Goal: Check status: Check status

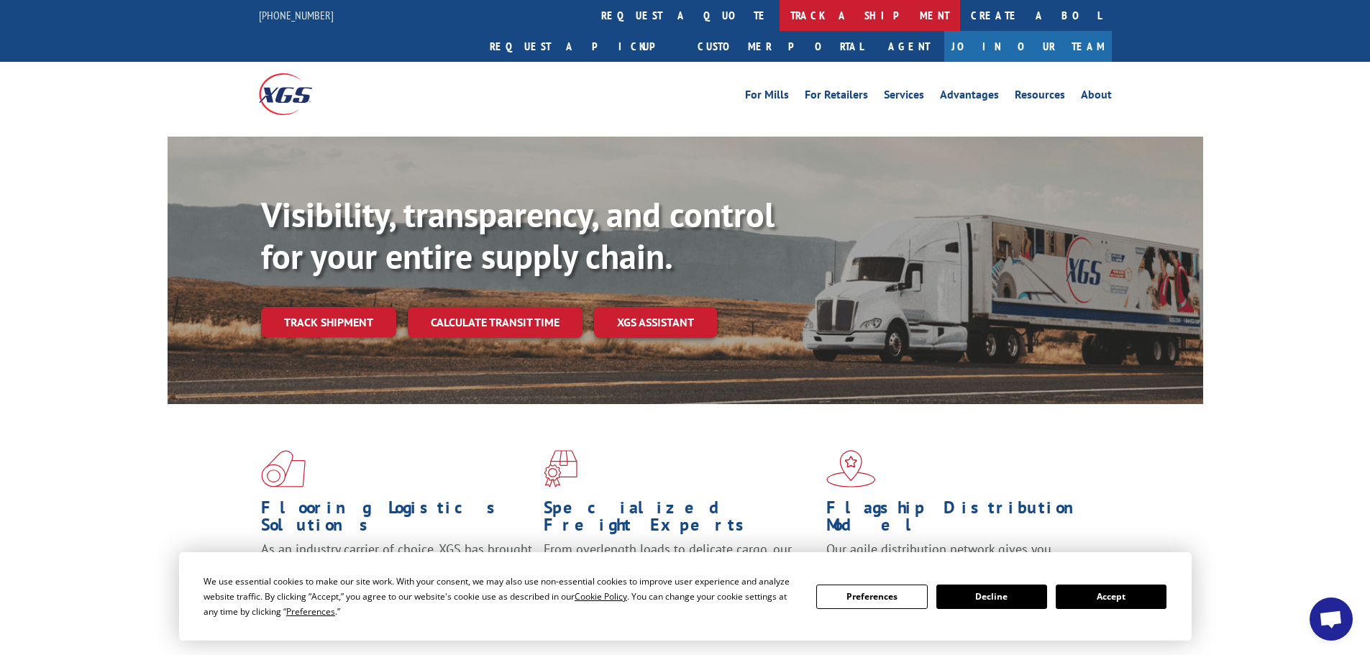
click at [779, 9] on link "track a shipment" at bounding box center [869, 15] width 180 height 31
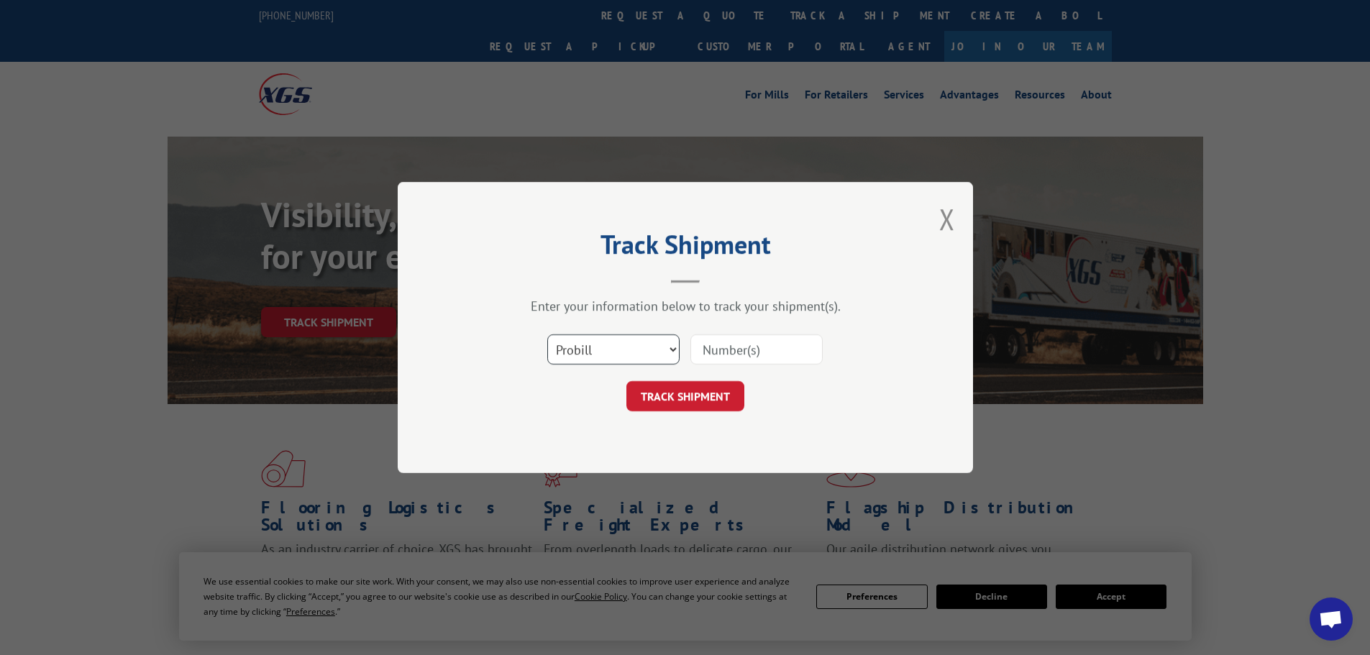
click at [605, 347] on select "Select category... Probill BOL PO" at bounding box center [613, 349] width 132 height 30
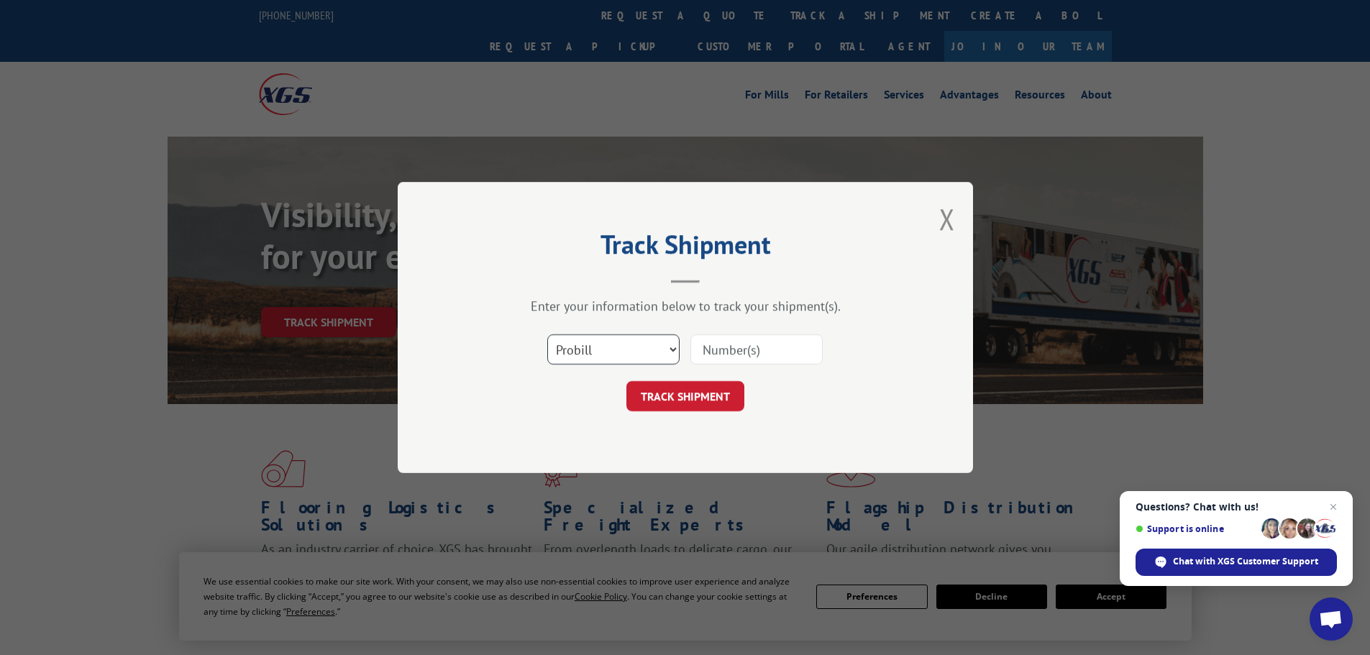
select select "bol"
click at [547, 334] on select "Select category... Probill BOL PO" at bounding box center [613, 349] width 132 height 30
click at [712, 345] on input at bounding box center [756, 349] width 132 height 30
paste input "17523562"
type input "17523562"
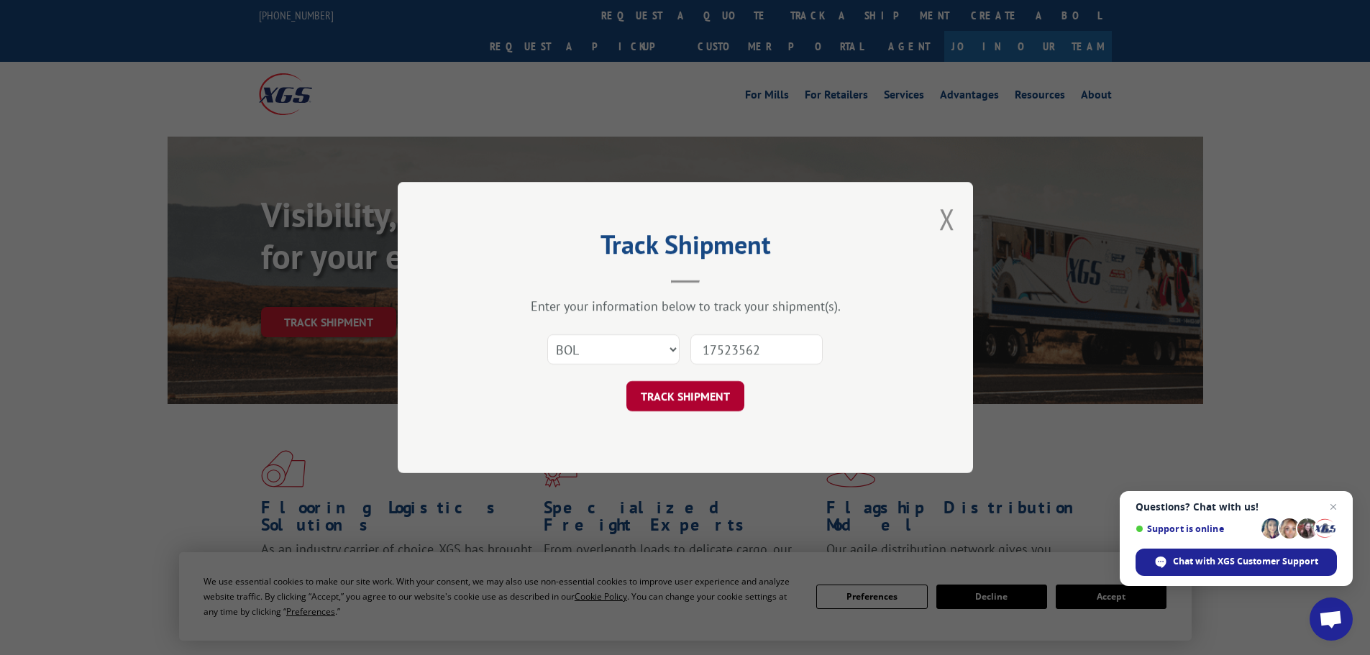
click at [686, 398] on button "TRACK SHIPMENT" at bounding box center [685, 396] width 118 height 30
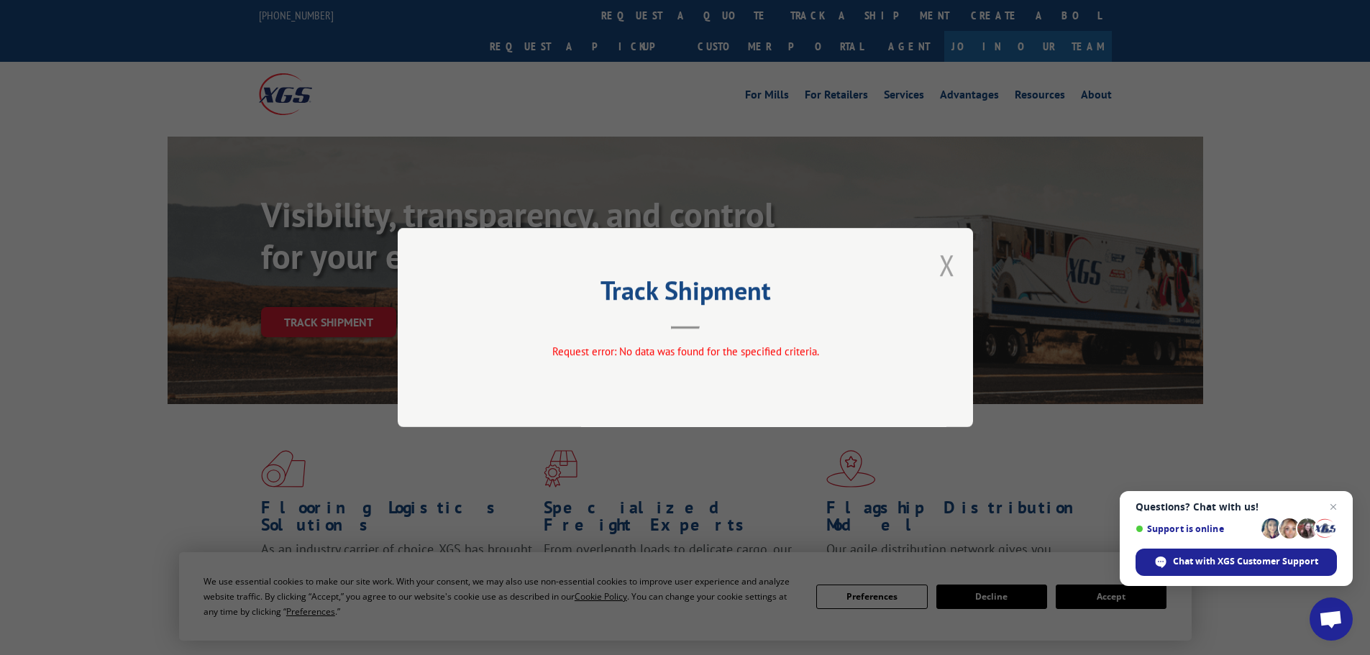
click at [946, 262] on button "Close modal" at bounding box center [947, 265] width 16 height 38
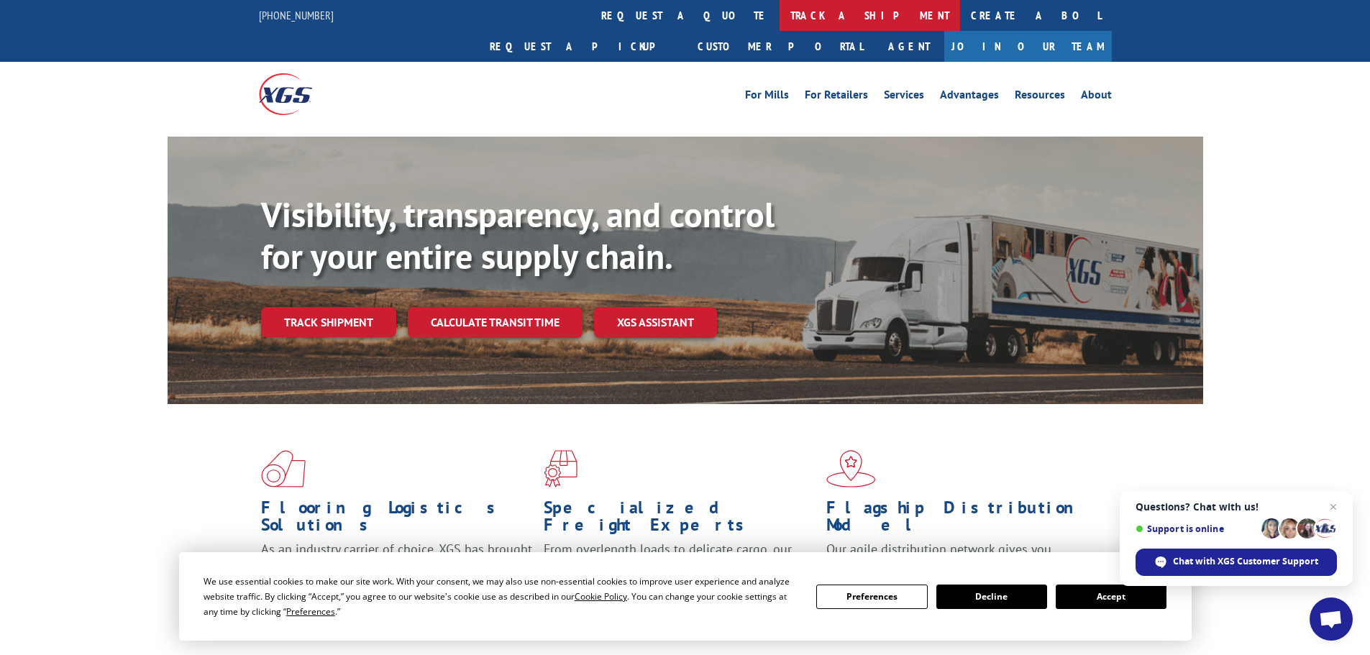
click at [779, 12] on link "track a shipment" at bounding box center [869, 15] width 180 height 31
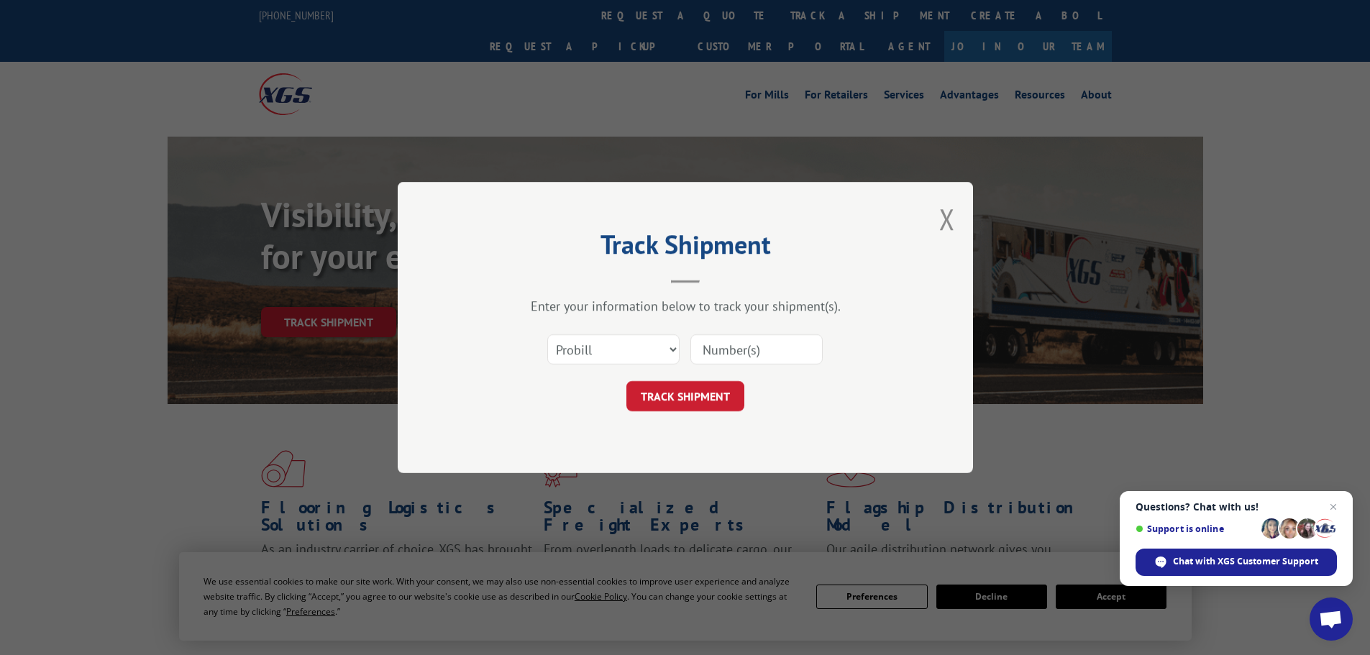
click at [700, 349] on input at bounding box center [756, 349] width 132 height 30
paste input "17523562"
type input "17523562"
click at [698, 397] on button "TRACK SHIPMENT" at bounding box center [685, 396] width 118 height 30
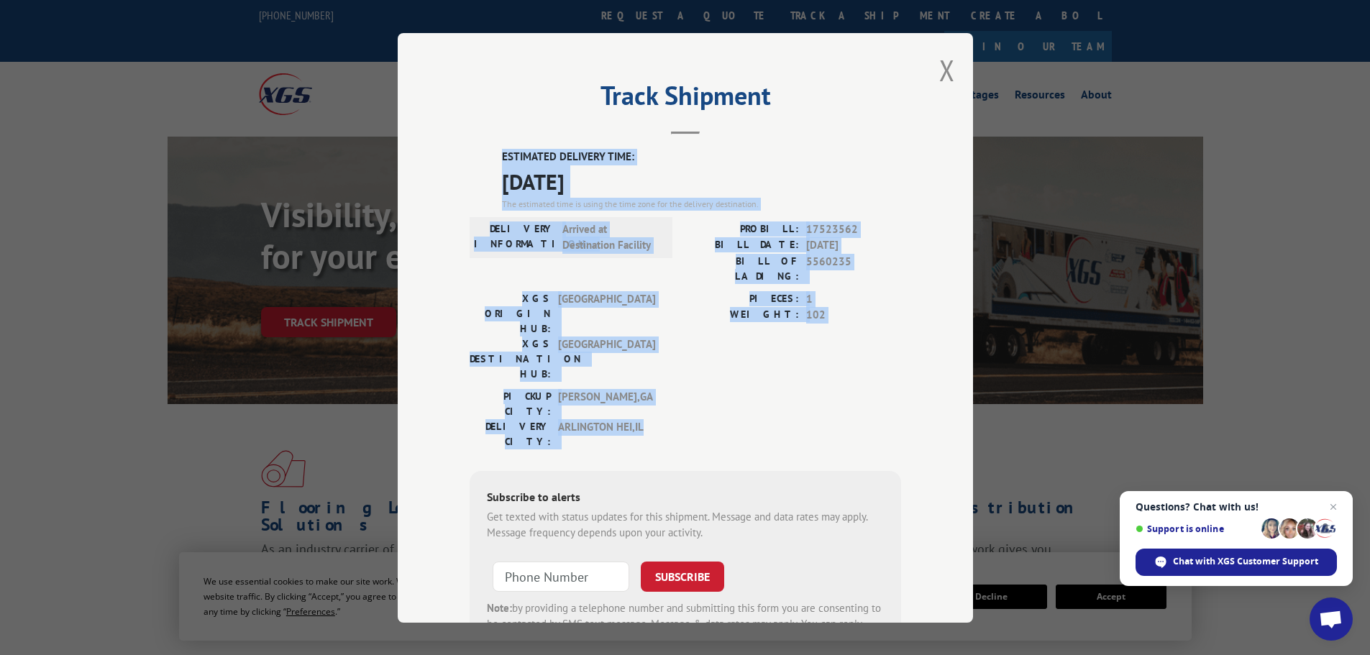
drag, startPoint x: 497, startPoint y: 157, endPoint x: 685, endPoint y: 370, distance: 283.2
click at [685, 370] on div "ESTIMATED DELIVERY TIME: [DATE] The estimated time is using the time zone for t…" at bounding box center [685, 407] width 431 height 517
copy div "ESTIMATED DELIVERY TIME: [DATE] The estimated time is using the time zone for t…"
click at [943, 68] on button "Close modal" at bounding box center [947, 70] width 16 height 38
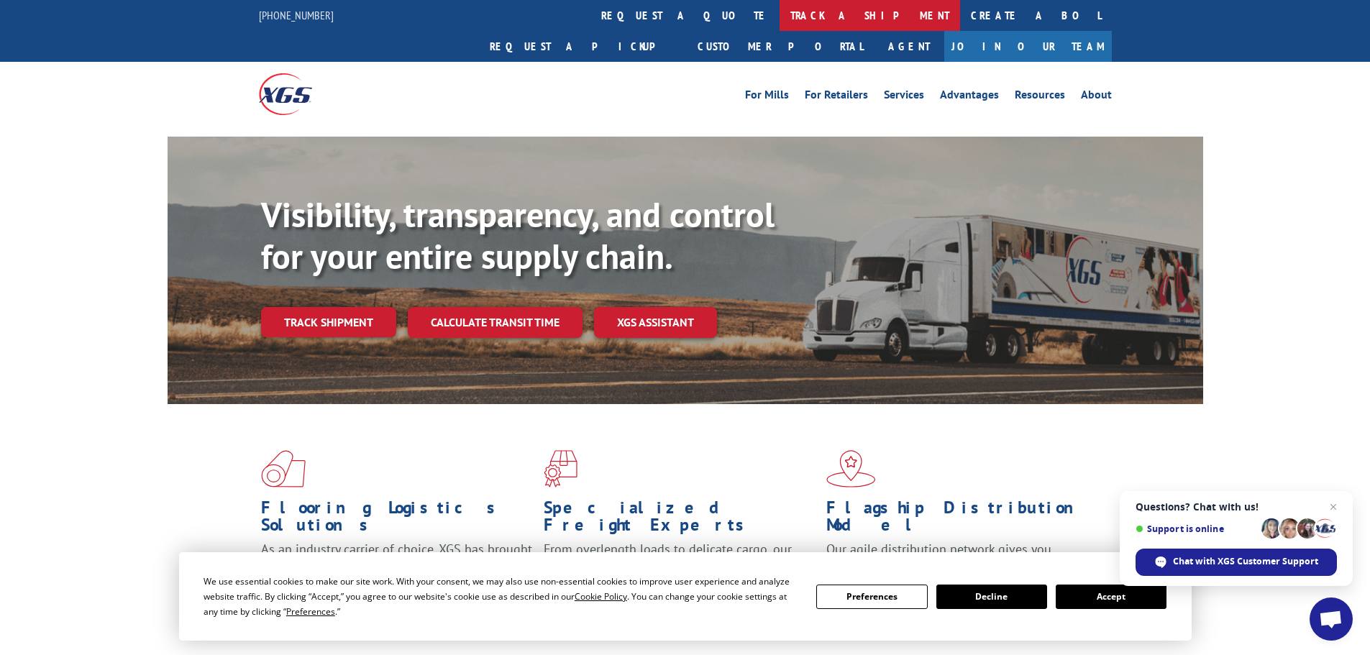
click at [779, 17] on link "track a shipment" at bounding box center [869, 15] width 180 height 31
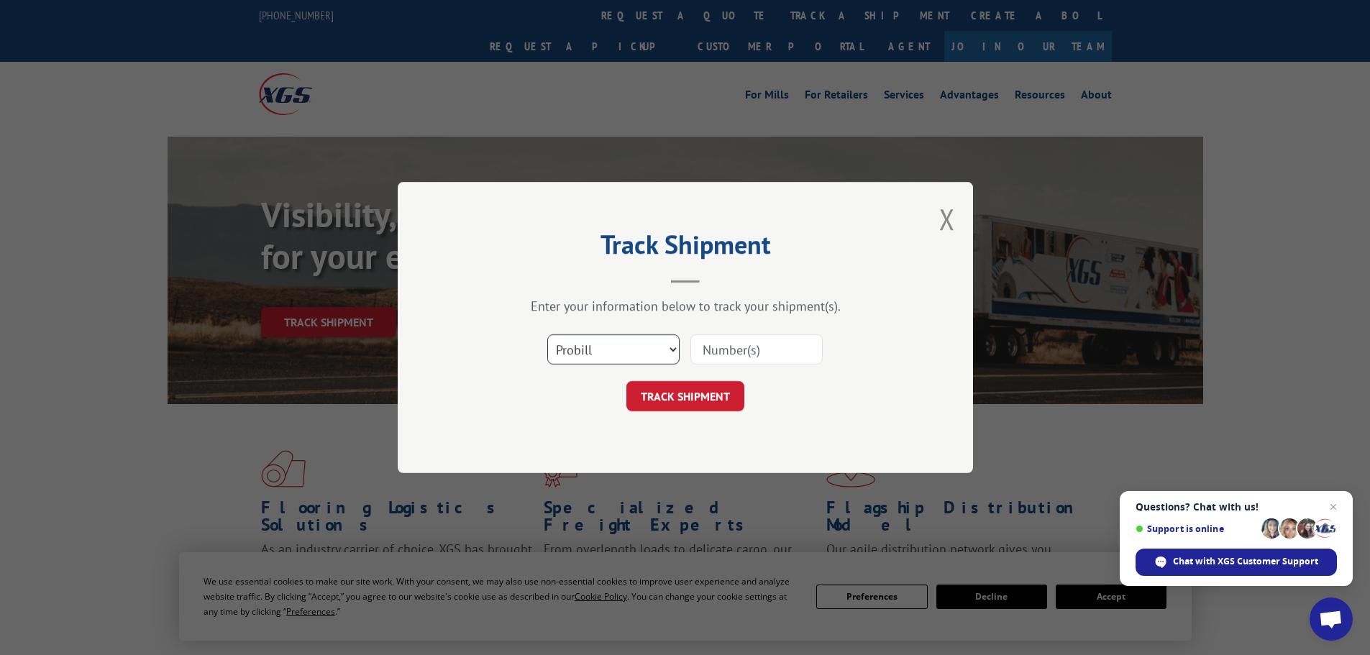
click at [634, 352] on select "Select category... Probill BOL PO" at bounding box center [613, 349] width 132 height 30
click at [547, 334] on select "Select category... Probill BOL PO" at bounding box center [613, 349] width 132 height 30
drag, startPoint x: 716, startPoint y: 342, endPoint x: 710, endPoint y: 348, distance: 8.7
click at [715, 345] on input at bounding box center [756, 349] width 132 height 30
click at [701, 352] on input at bounding box center [756, 349] width 132 height 30
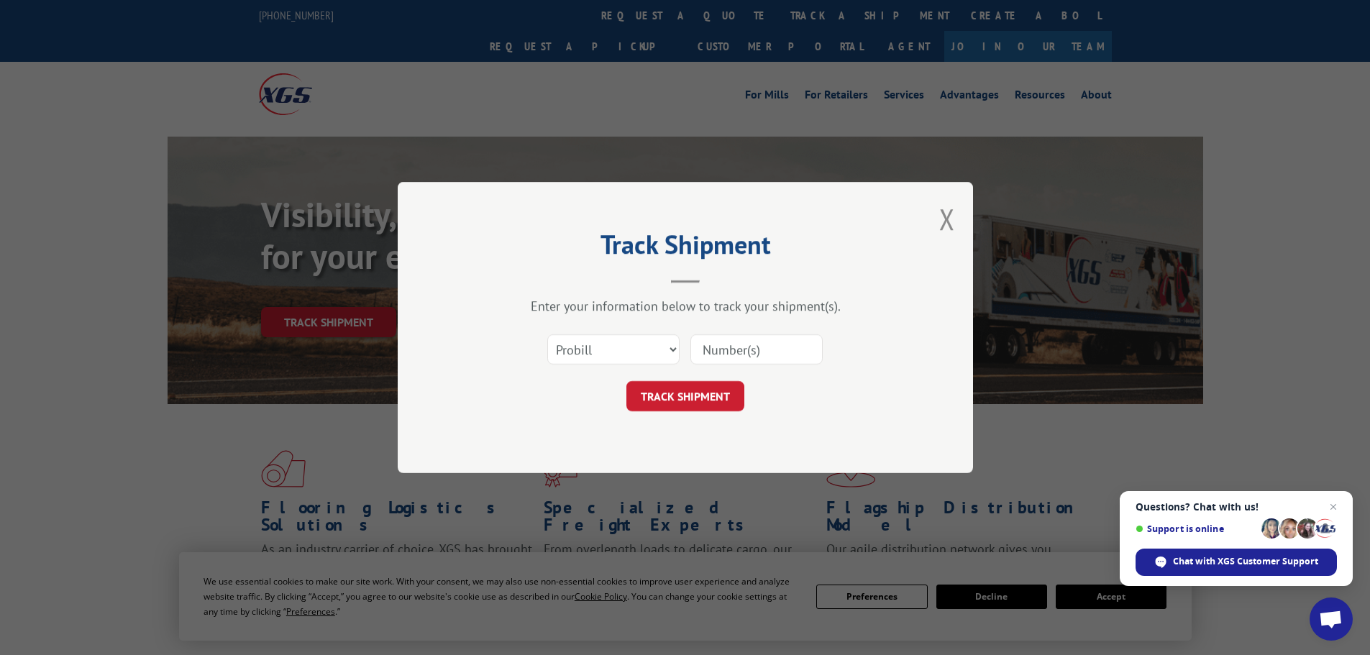
paste input "17688565"
type input "17688565"
click at [708, 390] on button "TRACK SHIPMENT" at bounding box center [685, 396] width 118 height 30
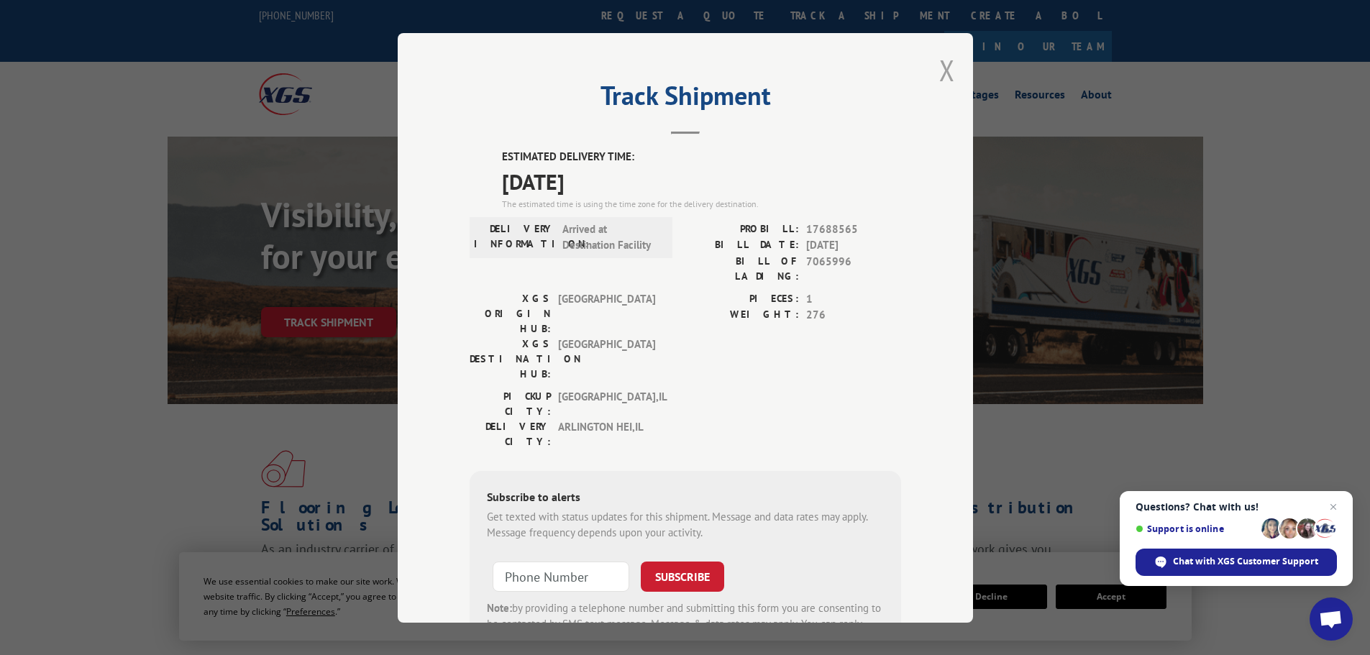
click at [940, 71] on button "Close modal" at bounding box center [947, 70] width 16 height 38
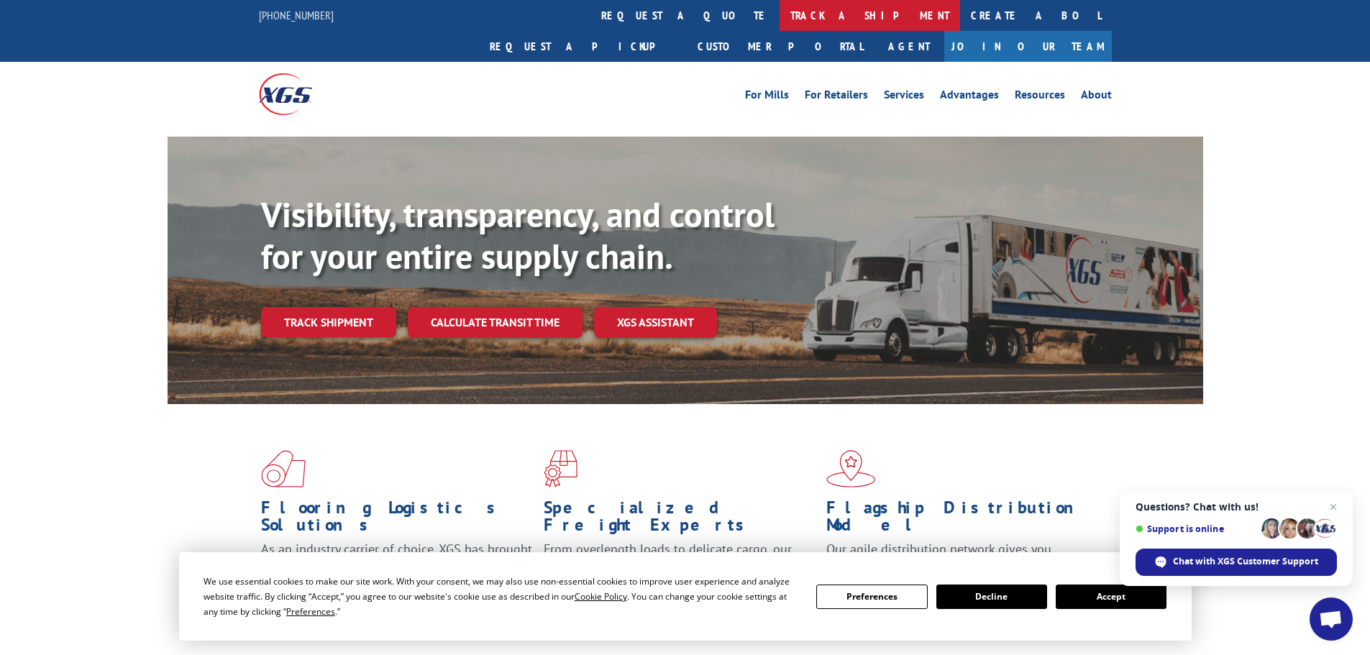
click at [779, 19] on link "track a shipment" at bounding box center [869, 15] width 180 height 31
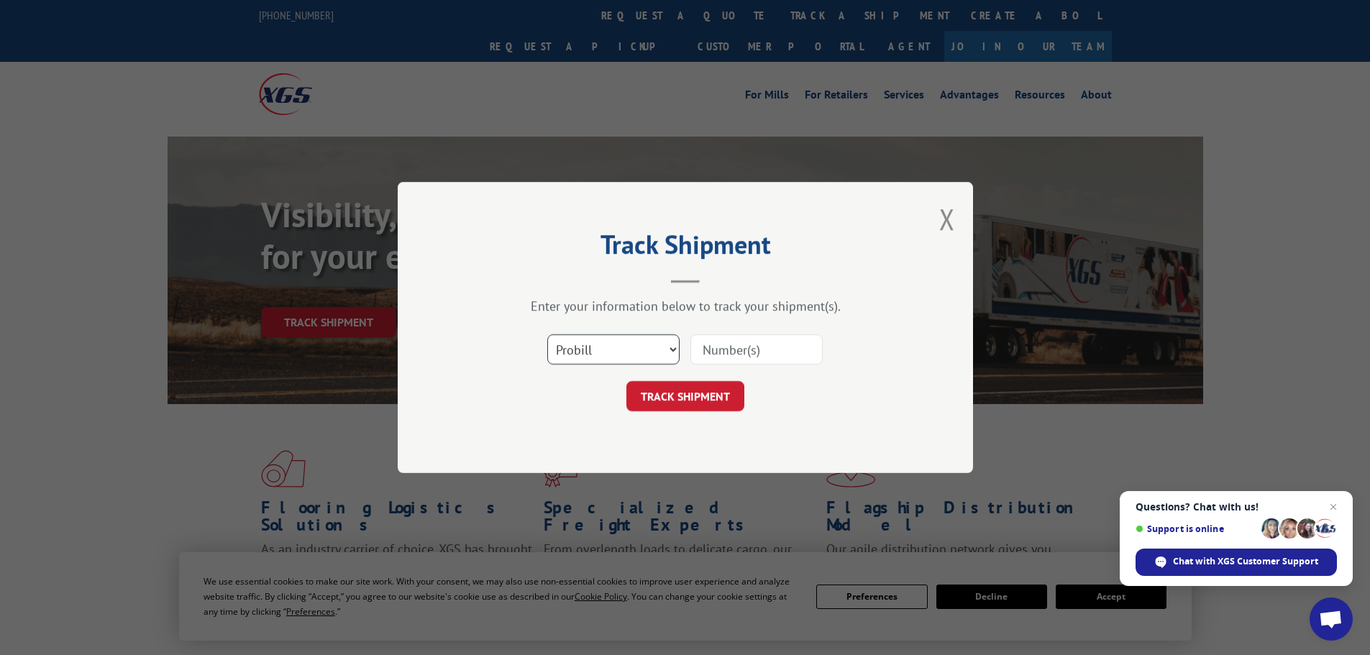
drag, startPoint x: 629, startPoint y: 358, endPoint x: 620, endPoint y: 358, distance: 9.3
click at [628, 358] on select "Select category... Probill BOL PO" at bounding box center [613, 349] width 132 height 30
select select "bol"
click at [547, 334] on select "Select category... Probill BOL PO" at bounding box center [613, 349] width 132 height 30
click at [703, 352] on input at bounding box center [756, 349] width 132 height 30
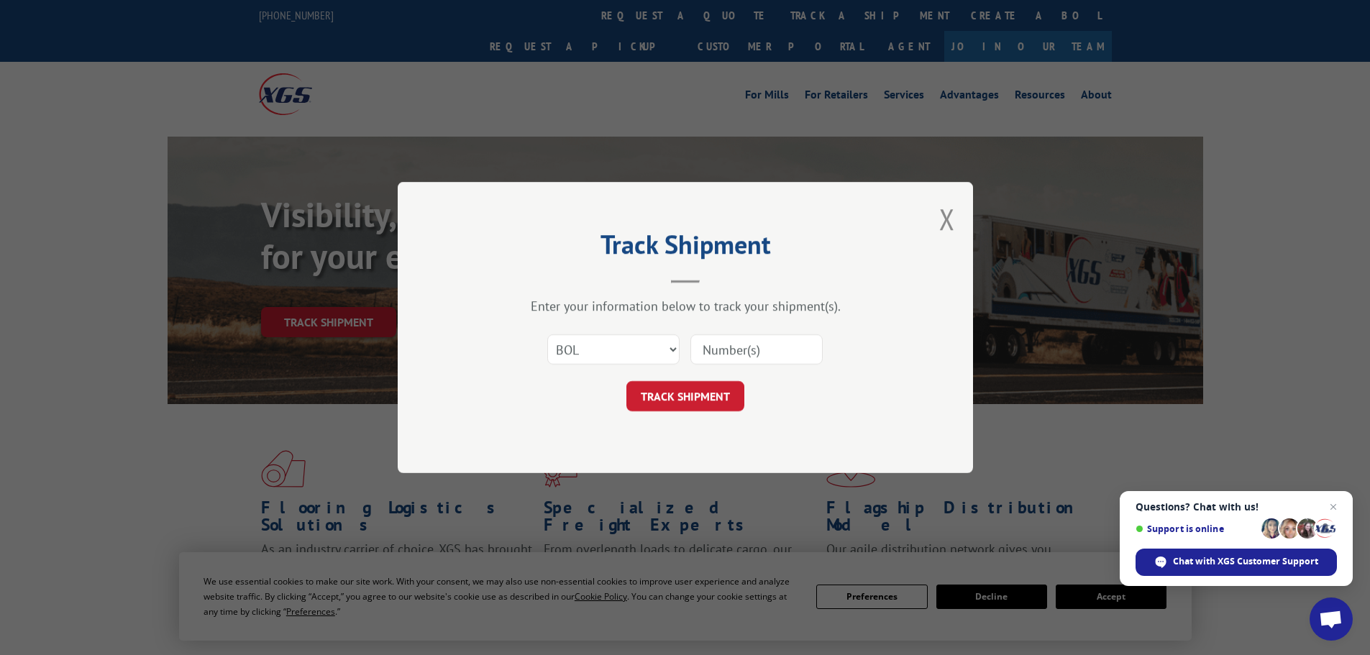
paste input "17479037"
type input "17479037"
click at [680, 400] on button "TRACK SHIPMENT" at bounding box center [685, 396] width 118 height 30
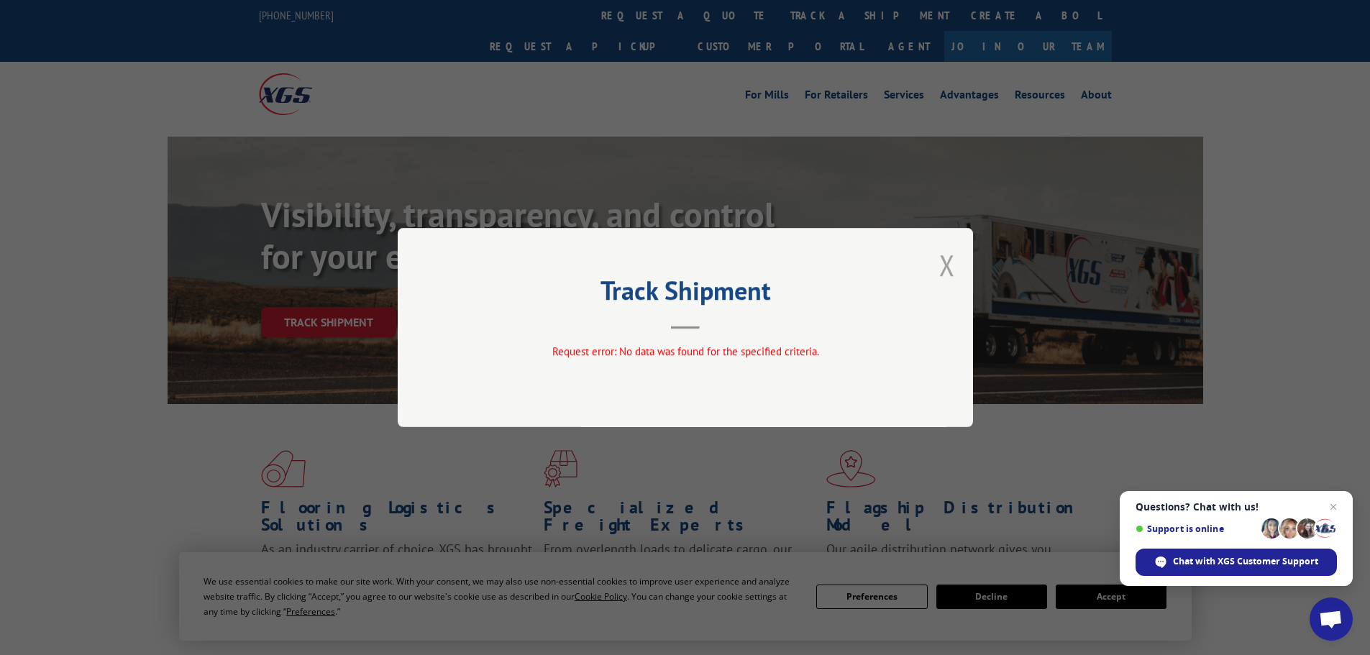
click at [951, 265] on button "Close modal" at bounding box center [947, 265] width 16 height 38
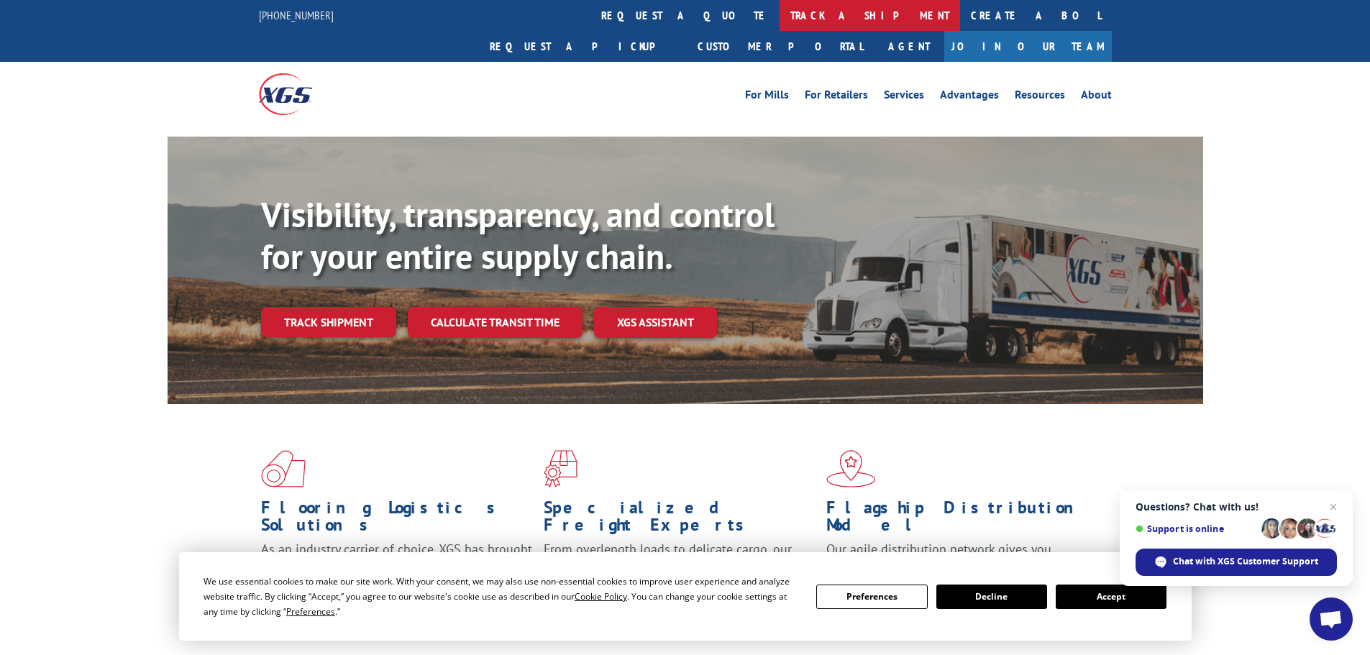
click at [779, 14] on link "track a shipment" at bounding box center [869, 15] width 180 height 31
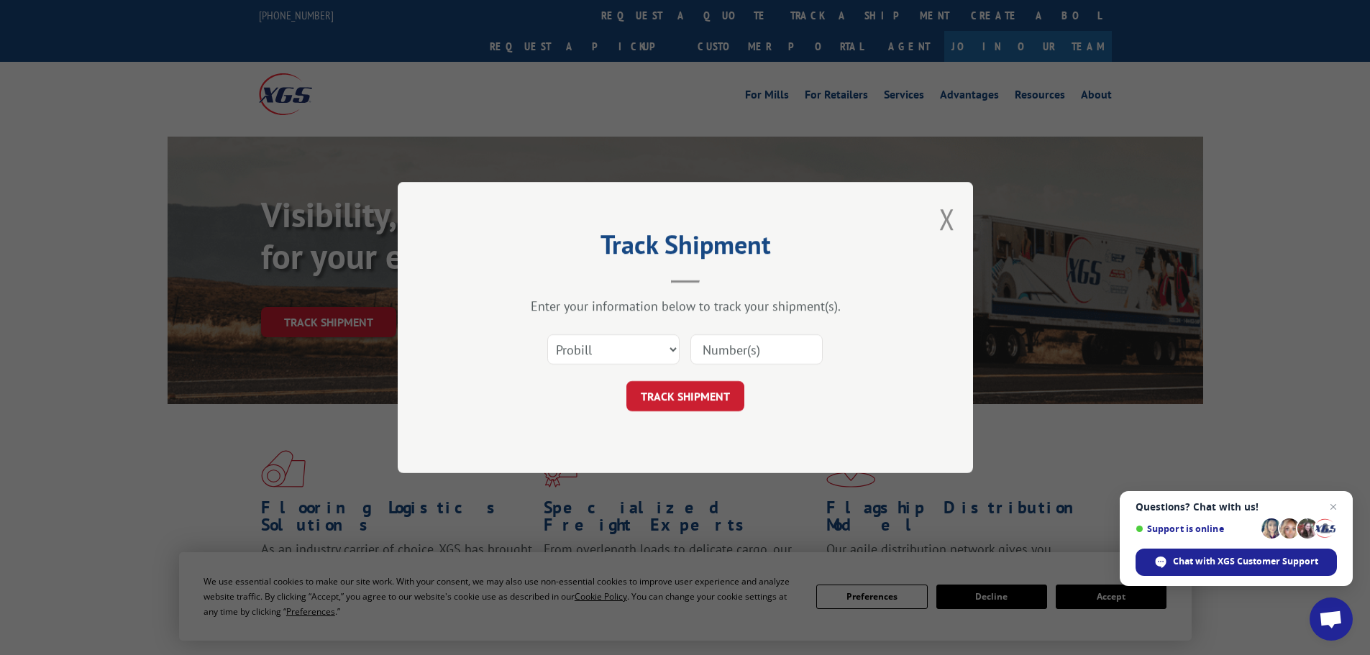
click at [703, 353] on input at bounding box center [756, 349] width 132 height 30
paste input "17479037"
type input "17479037"
click at [705, 387] on button "TRACK SHIPMENT" at bounding box center [685, 396] width 118 height 30
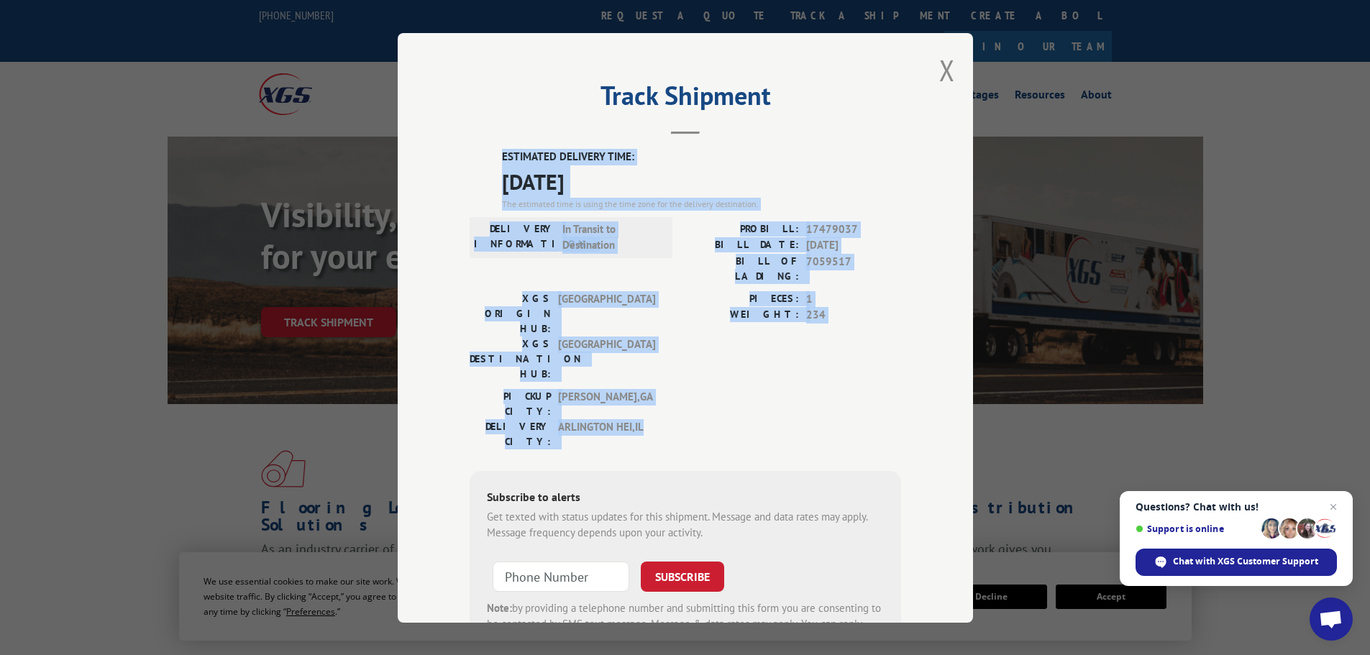
drag, startPoint x: 498, startPoint y: 155, endPoint x: 654, endPoint y: 362, distance: 259.3
click at [654, 362] on div "ESTIMATED DELIVERY TIME: [DATE] The estimated time is using the time zone for t…" at bounding box center [685, 407] width 431 height 517
copy div "ESTIMATED DELIVERY TIME: [DATE] The estimated time is using the time zone for t…"
click at [943, 73] on button "Close modal" at bounding box center [947, 70] width 16 height 38
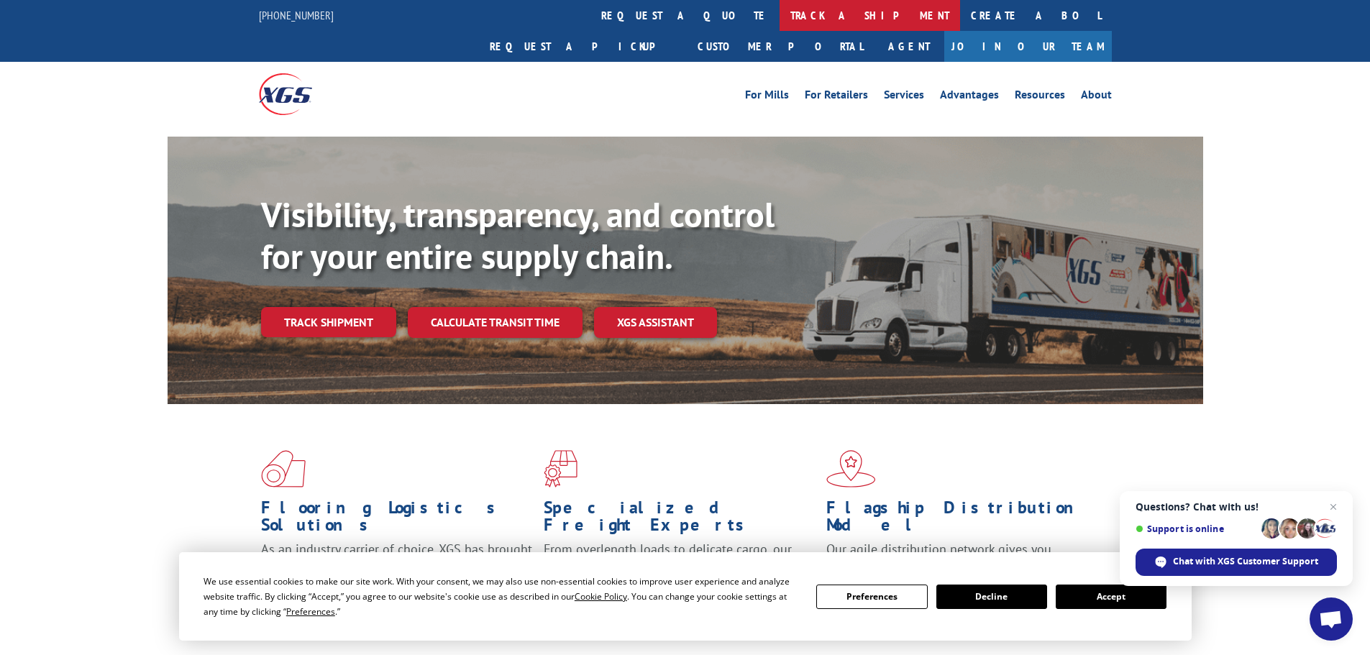
click at [779, 20] on link "track a shipment" at bounding box center [869, 15] width 180 height 31
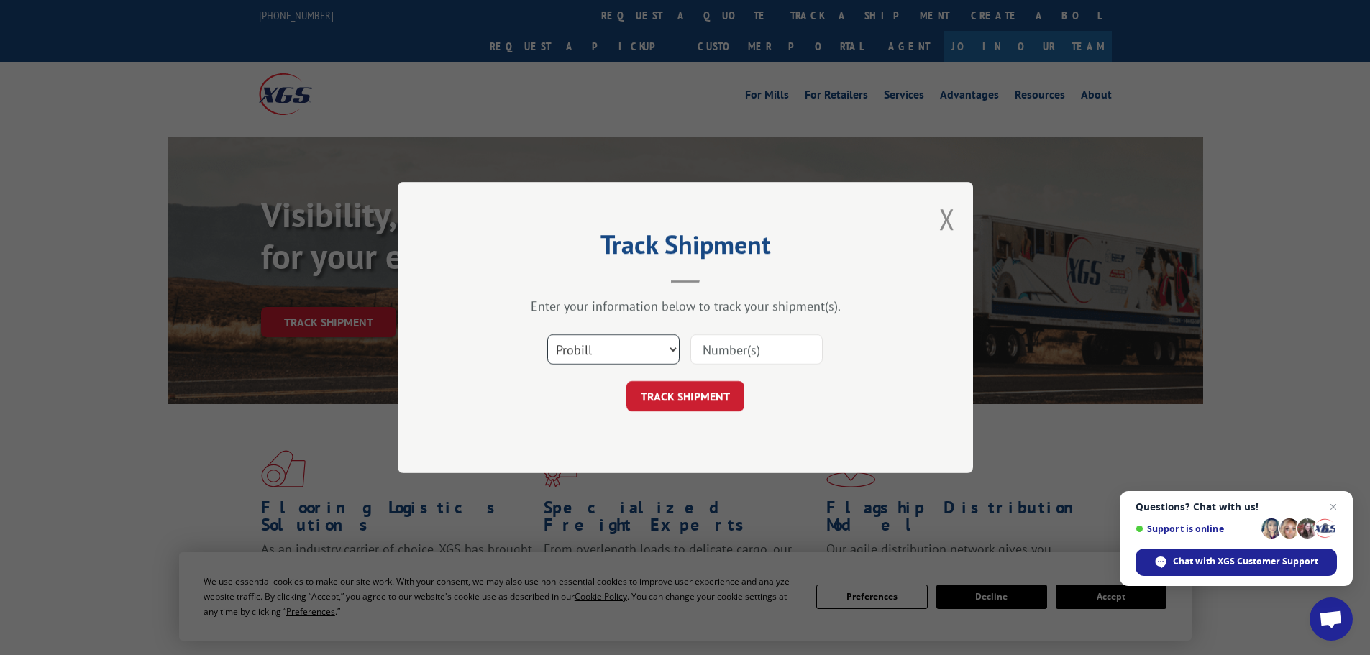
click at [601, 348] on select "Select category... Probill BOL PO" at bounding box center [613, 349] width 132 height 30
select select "bol"
click at [547, 334] on select "Select category... Probill BOL PO" at bounding box center [613, 349] width 132 height 30
click at [702, 352] on input at bounding box center [756, 349] width 132 height 30
paste input "535219"
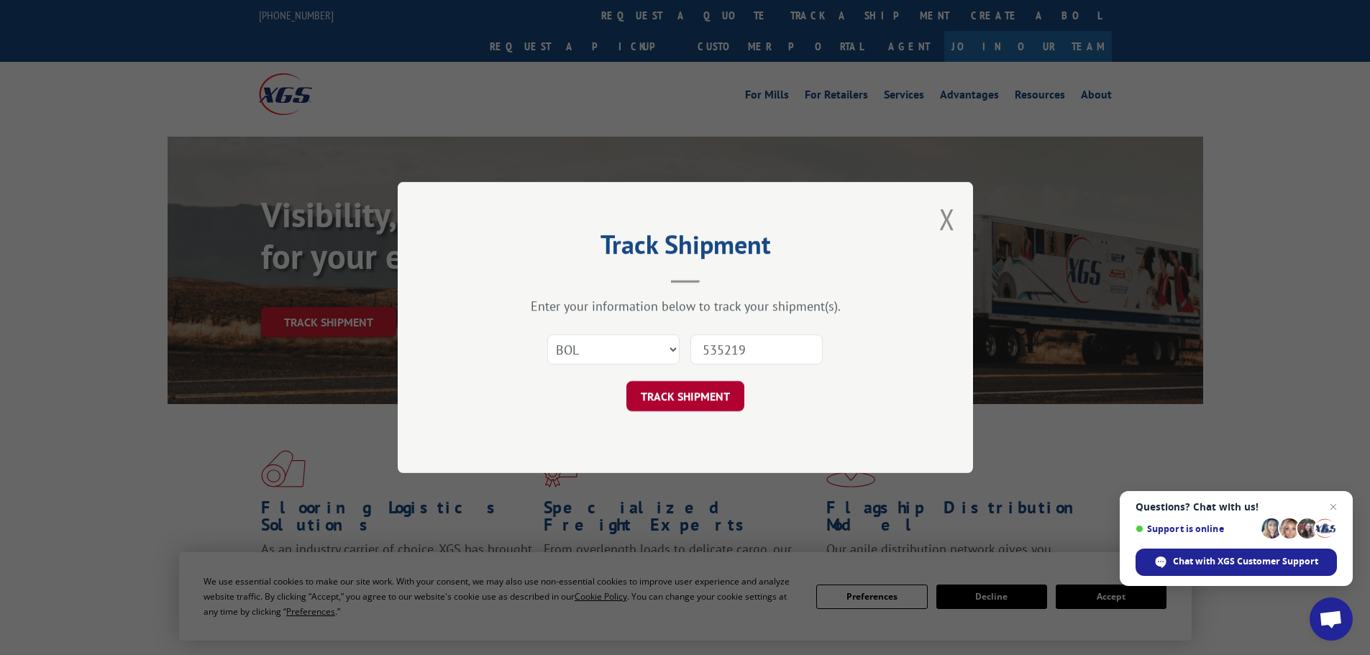
type input "535219"
click at [701, 404] on button "TRACK SHIPMENT" at bounding box center [685, 396] width 118 height 30
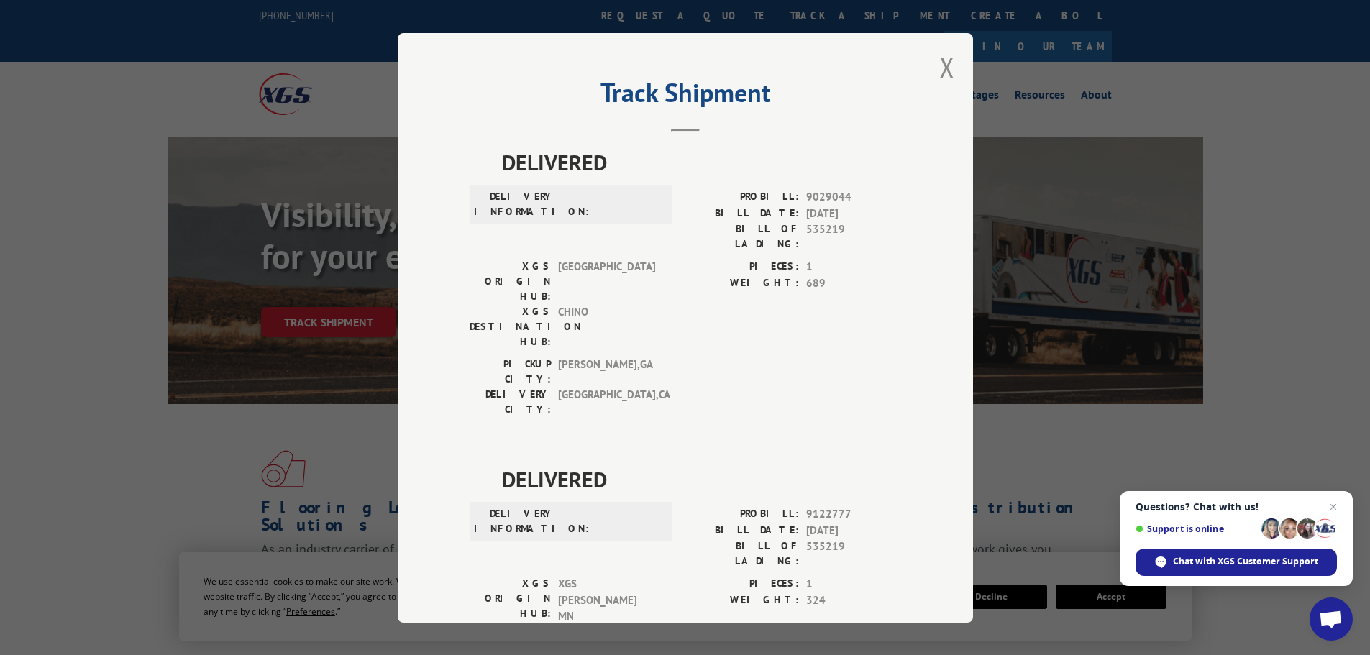
scroll to position [4, 0]
click at [945, 64] on button "Close modal" at bounding box center [947, 66] width 16 height 38
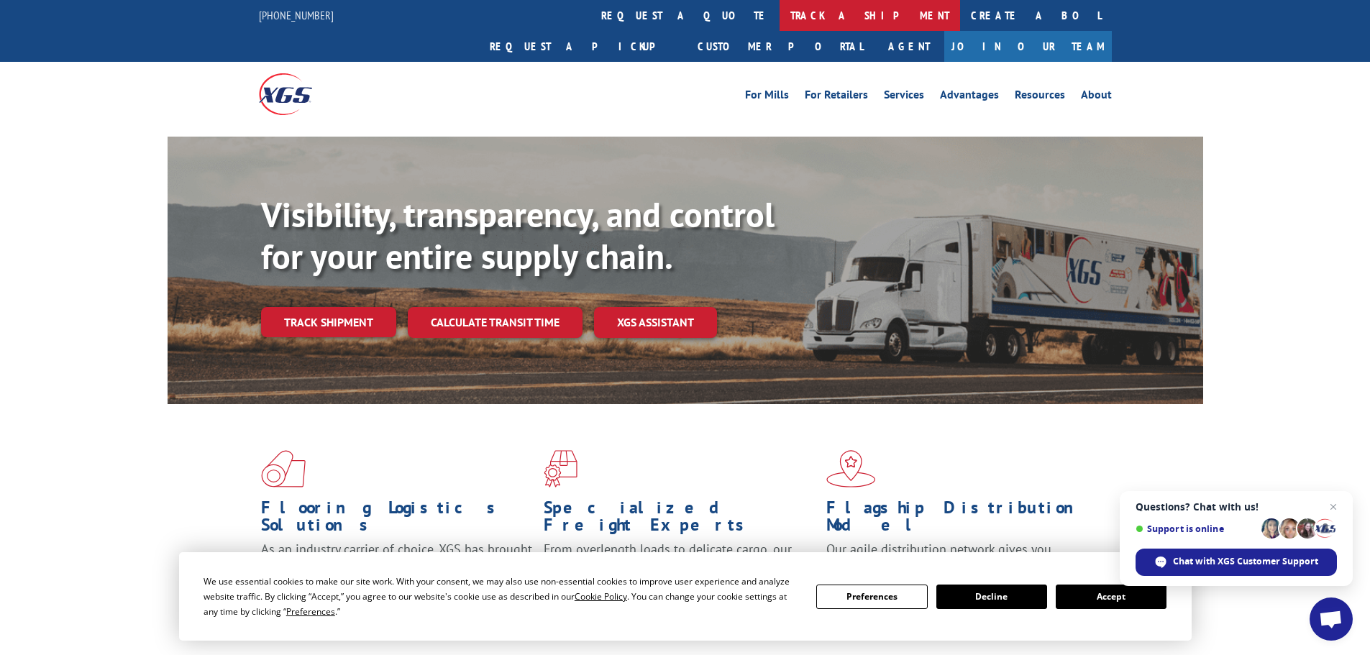
click at [779, 3] on link "track a shipment" at bounding box center [869, 15] width 180 height 31
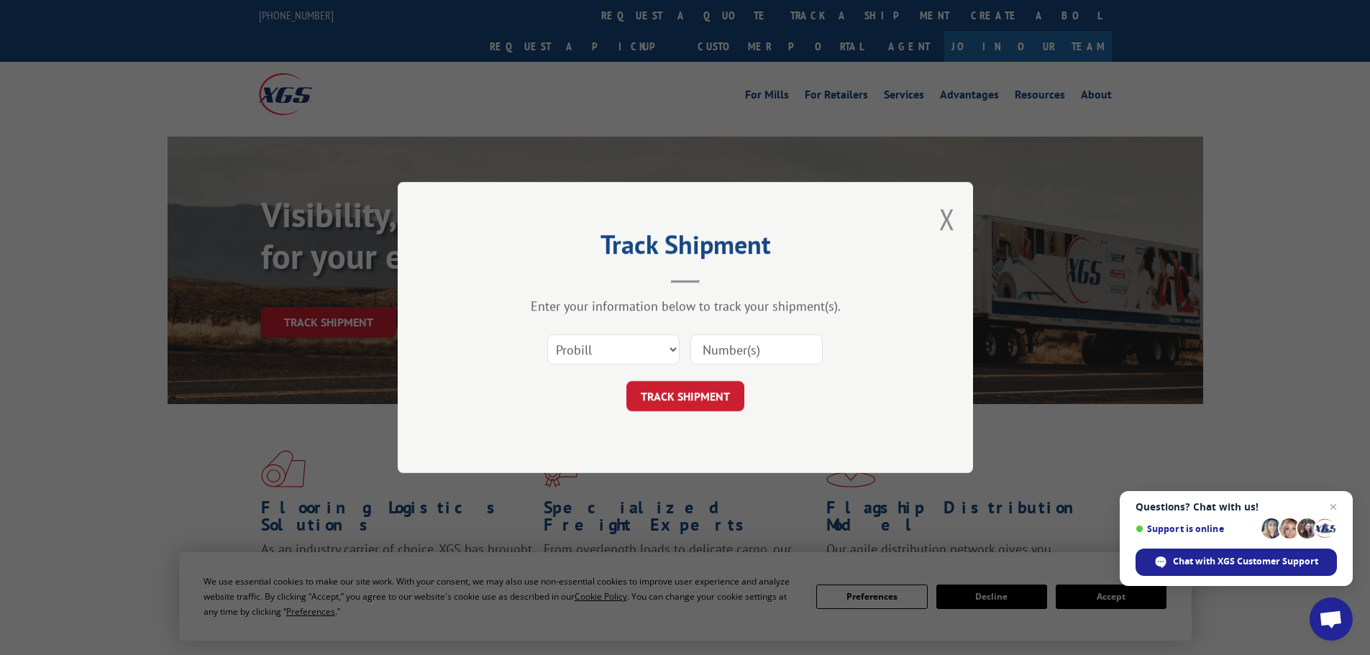
scroll to position [0, 0]
drag, startPoint x: 598, startPoint y: 352, endPoint x: 594, endPoint y: 362, distance: 10.7
click at [598, 356] on select "Select category... Probill BOL PO" at bounding box center [613, 349] width 132 height 30
select select "bol"
click at [547, 334] on select "Select category... Probill BOL PO" at bounding box center [613, 349] width 132 height 30
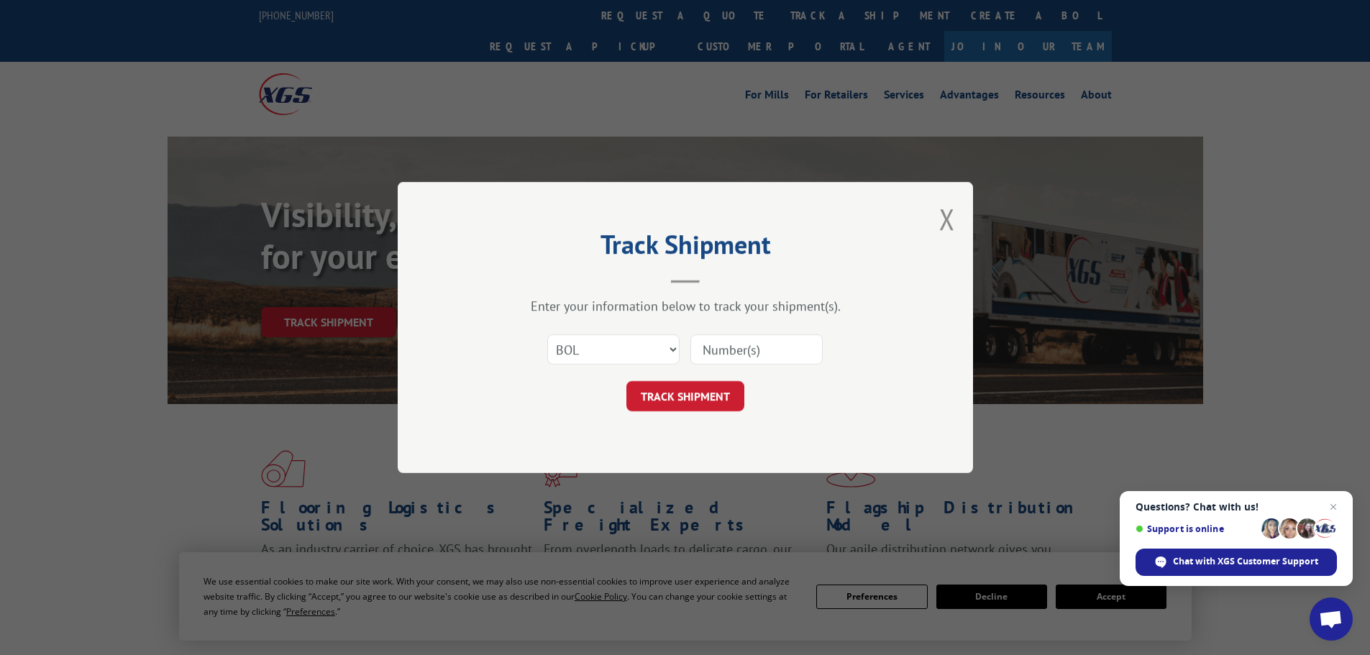
click at [703, 349] on input at bounding box center [756, 349] width 132 height 30
paste input "17688565"
type input "17688565"
click at [695, 401] on button "TRACK SHIPMENT" at bounding box center [685, 396] width 118 height 30
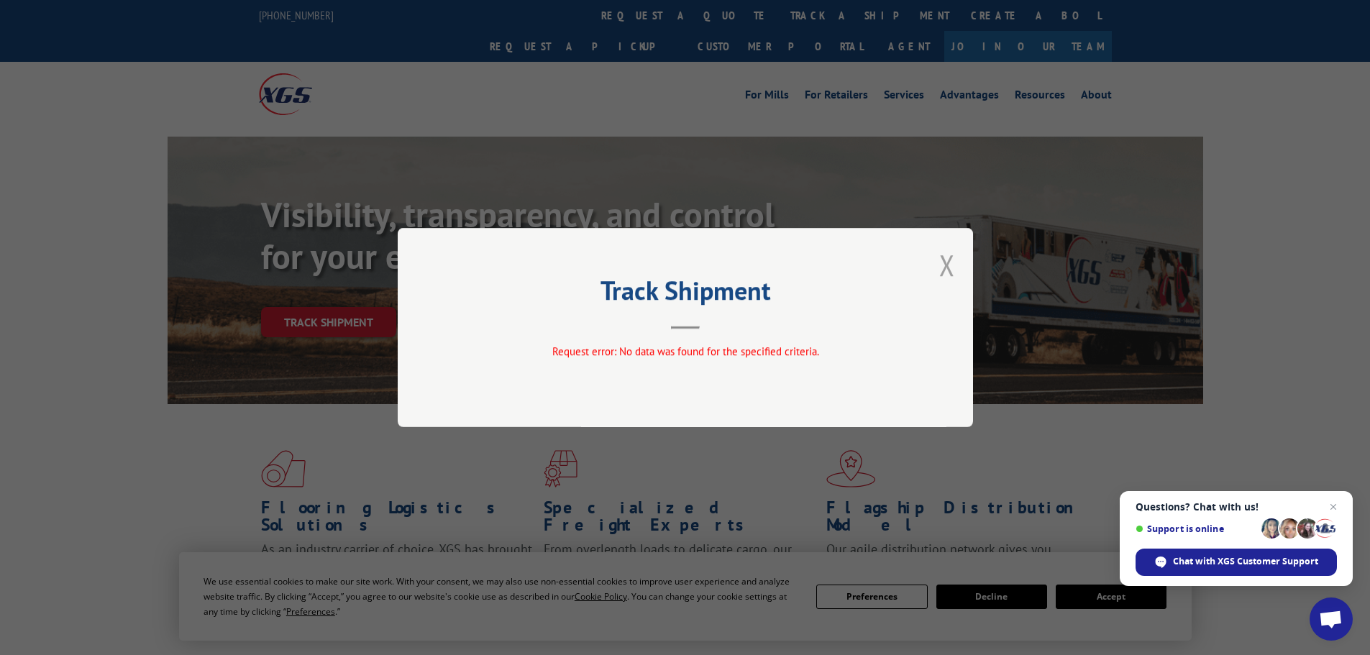
click at [946, 262] on button "Close modal" at bounding box center [947, 265] width 16 height 38
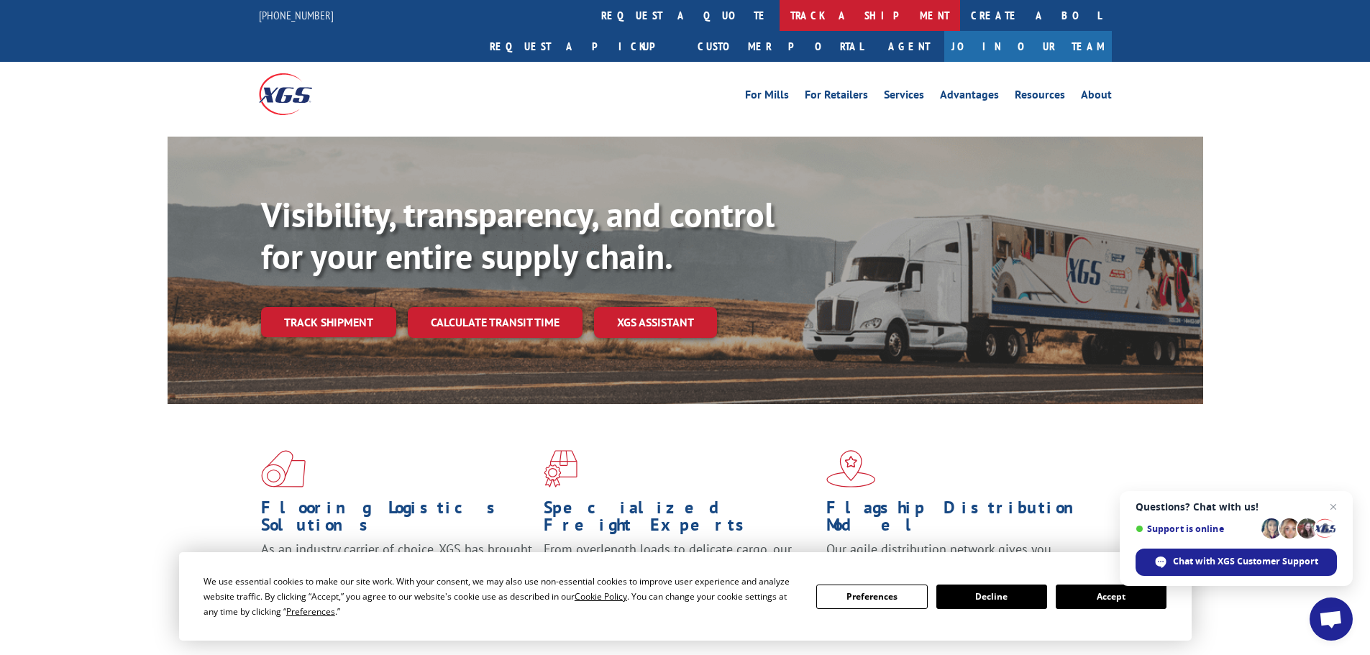
click at [779, 24] on link "track a shipment" at bounding box center [869, 15] width 180 height 31
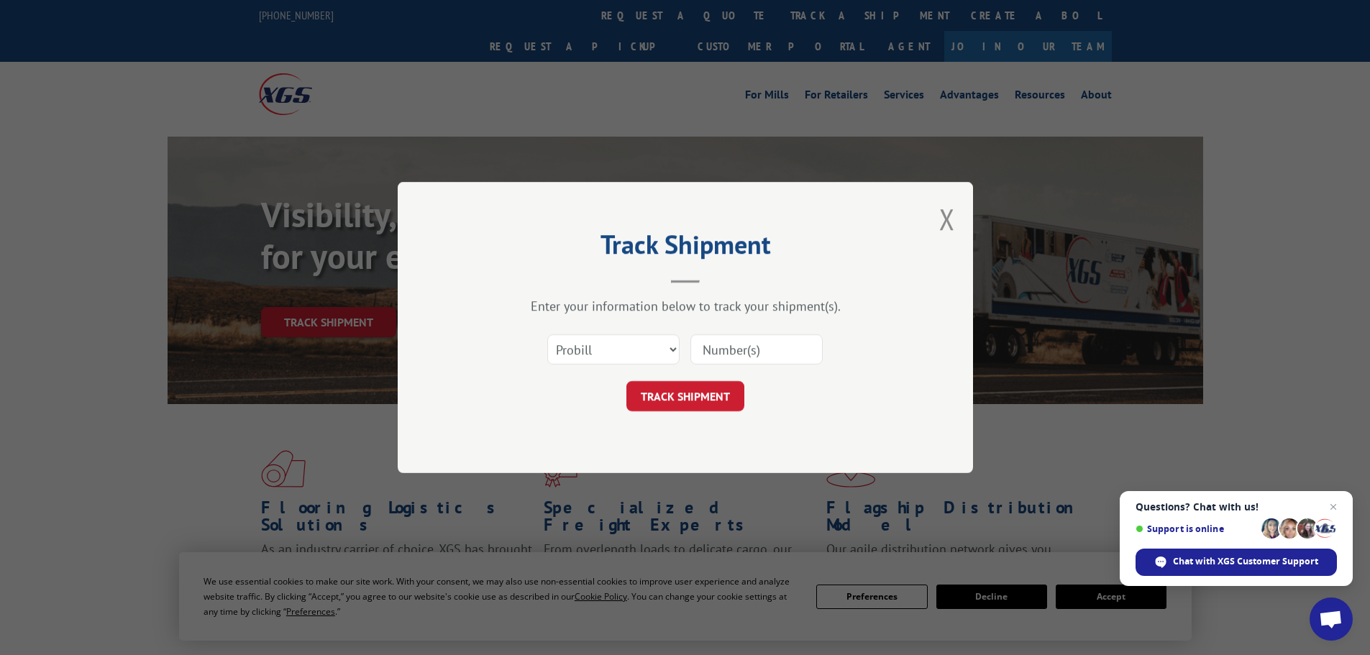
click at [703, 347] on input at bounding box center [756, 349] width 132 height 30
paste input "17688565"
type input "17688565"
click at [686, 396] on button "TRACK SHIPMENT" at bounding box center [685, 396] width 118 height 30
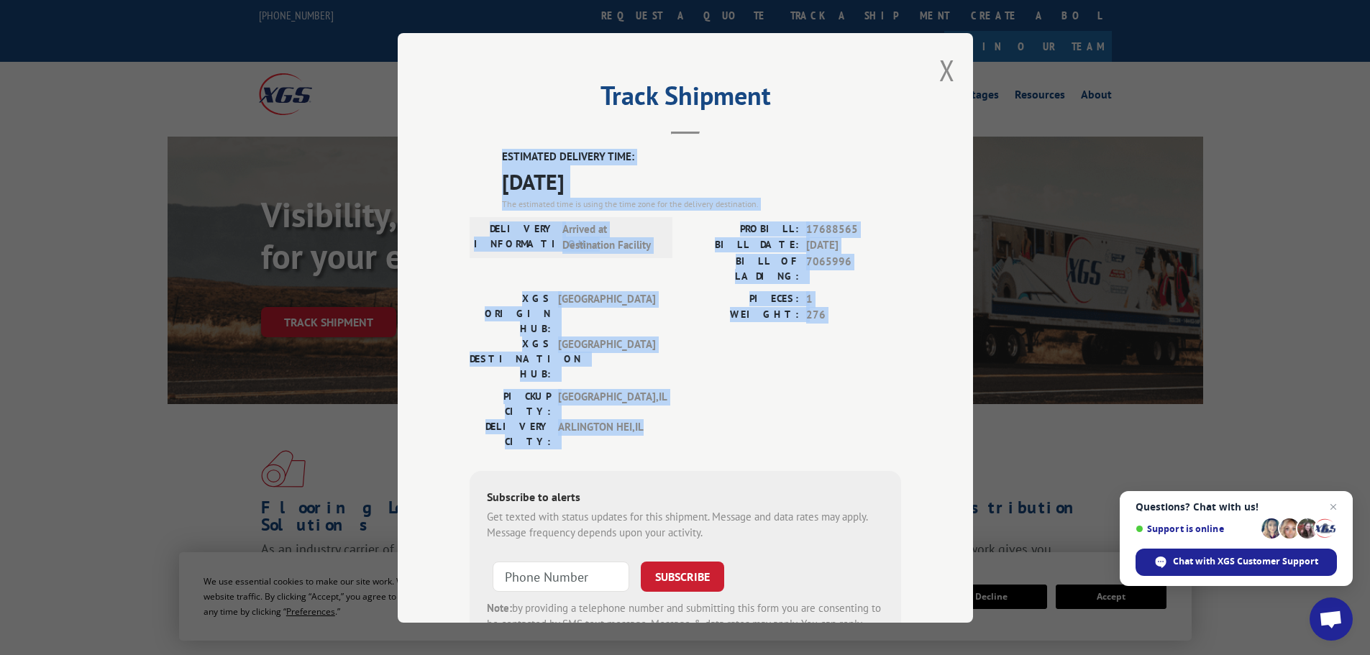
drag, startPoint x: 493, startPoint y: 158, endPoint x: 644, endPoint y: 368, distance: 258.2
click at [644, 368] on div "ESTIMATED DELIVERY TIME: [DATE] The estimated time is using the time zone for t…" at bounding box center [685, 407] width 431 height 517
copy div "ESTIMATED DELIVERY TIME: [DATE] The estimated time is using the time zone for t…"
click at [943, 60] on button "Close modal" at bounding box center [947, 70] width 16 height 38
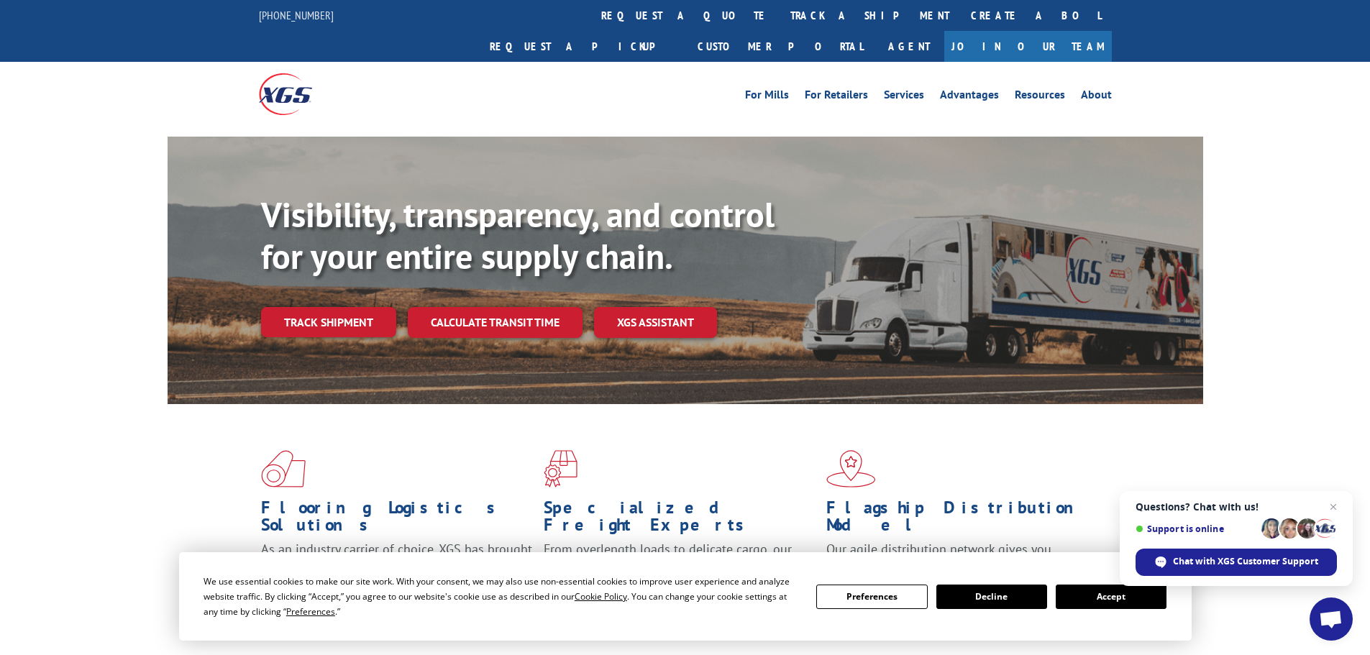
click at [779, 21] on link "track a shipment" at bounding box center [869, 15] width 180 height 31
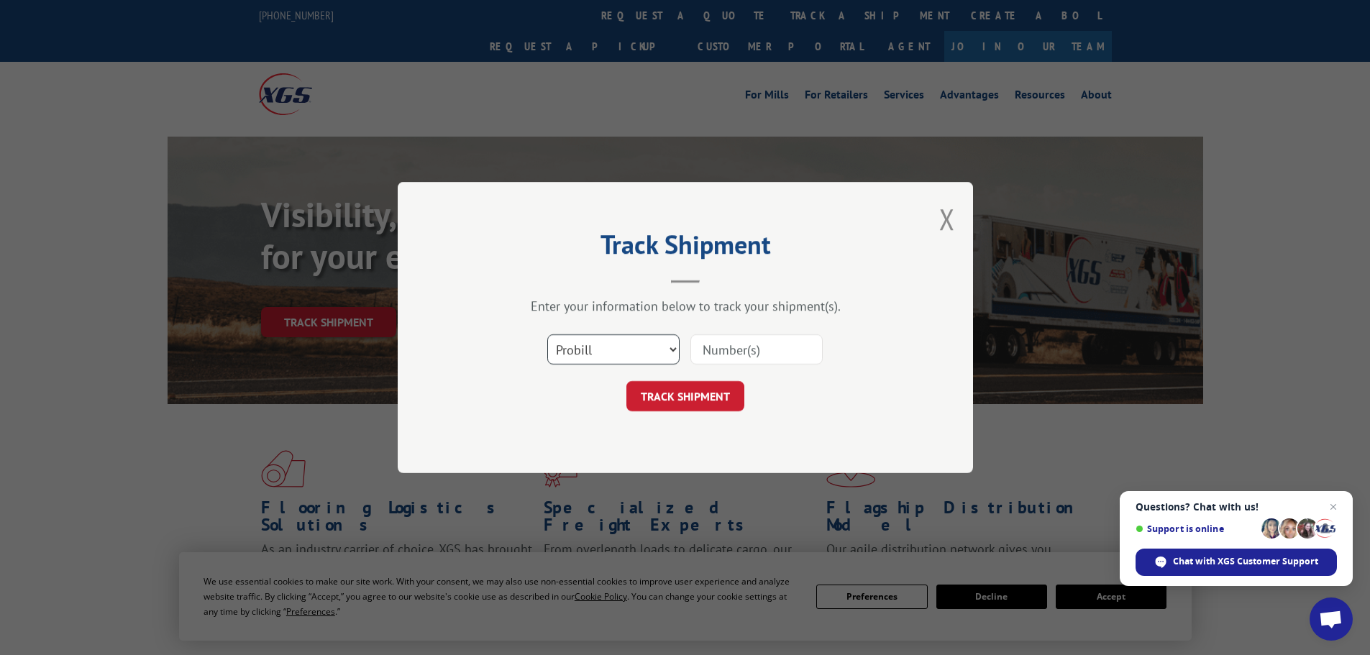
click at [593, 364] on select "Select category... Probill BOL PO" at bounding box center [613, 349] width 132 height 30
select select "bol"
click at [547, 334] on select "Select category... Probill BOL PO" at bounding box center [613, 349] width 132 height 30
click at [703, 351] on input at bounding box center [756, 349] width 132 height 30
paste input "457272613755"
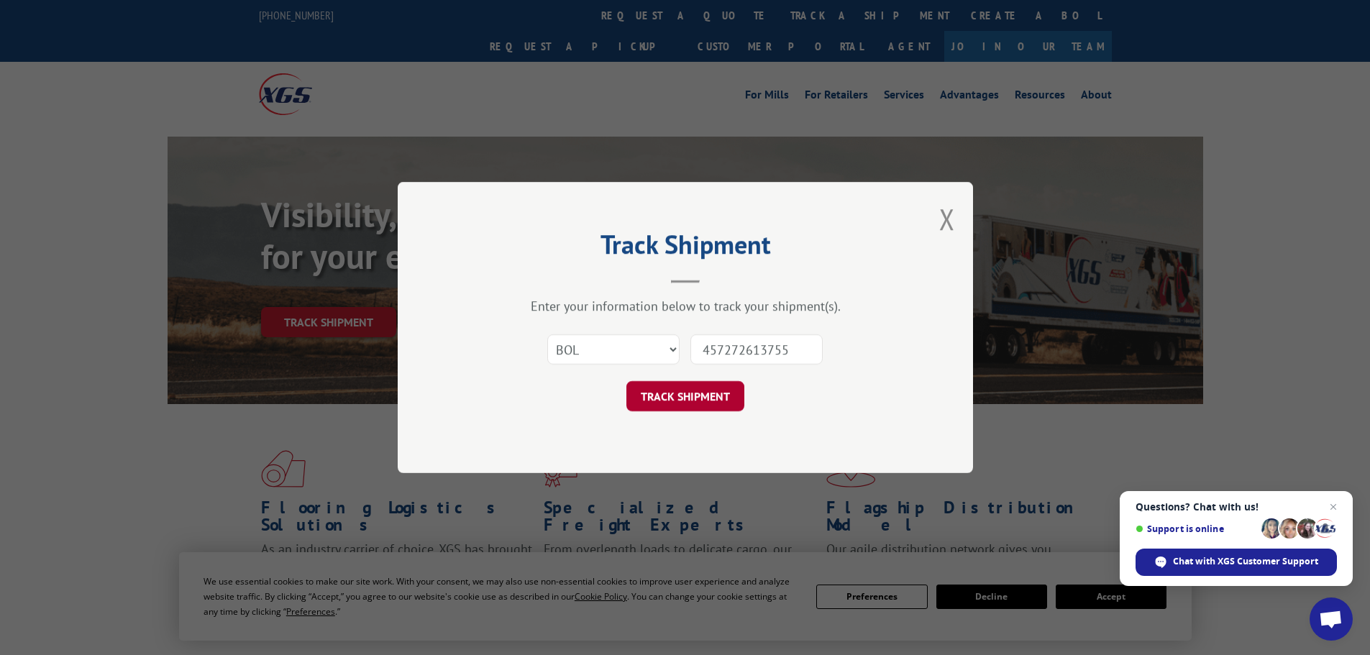
type input "457272613755"
click at [678, 396] on button "TRACK SHIPMENT" at bounding box center [685, 396] width 118 height 30
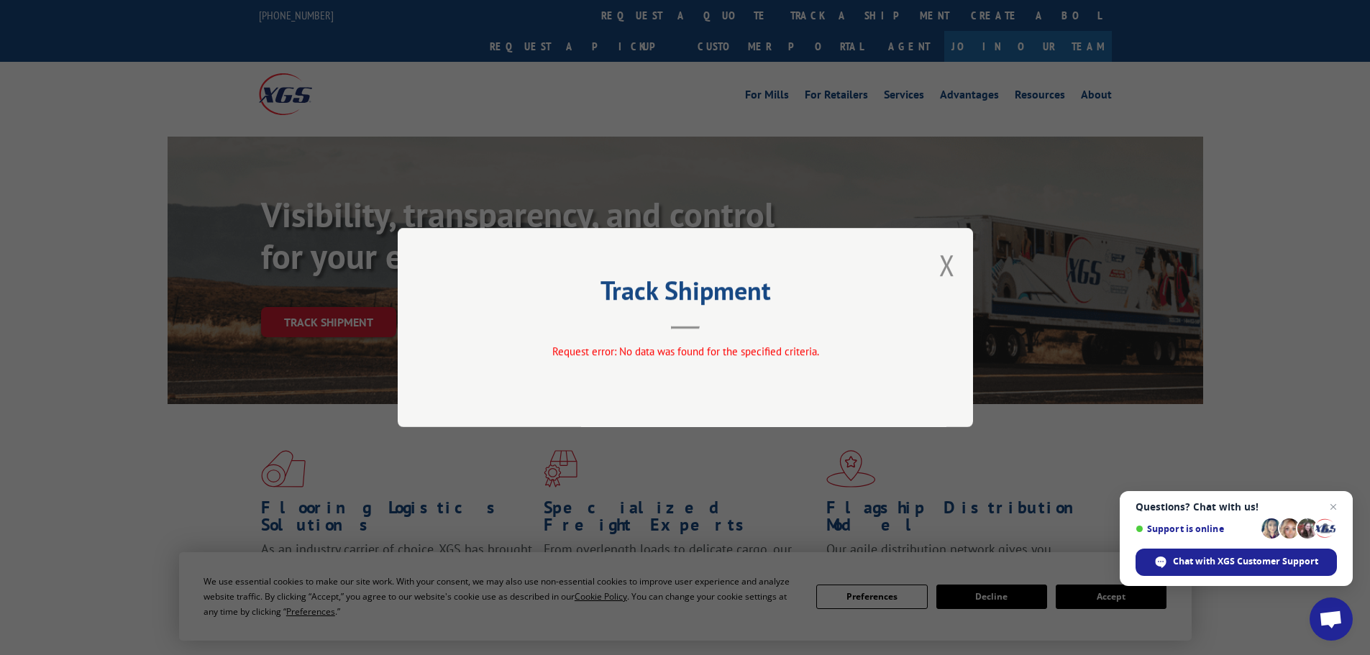
drag, startPoint x: 948, startPoint y: 259, endPoint x: 846, endPoint y: 187, distance: 125.5
click at [948, 250] on button "Close modal" at bounding box center [947, 265] width 16 height 38
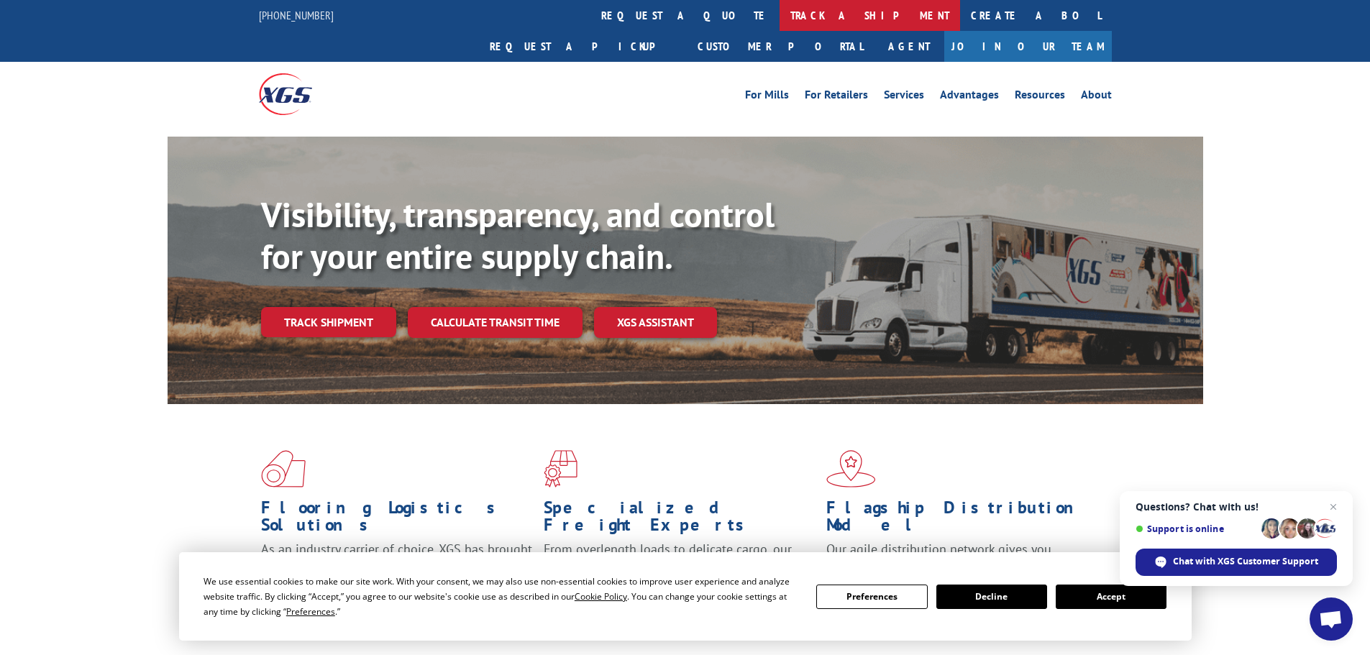
click at [779, 14] on link "track a shipment" at bounding box center [869, 15] width 180 height 31
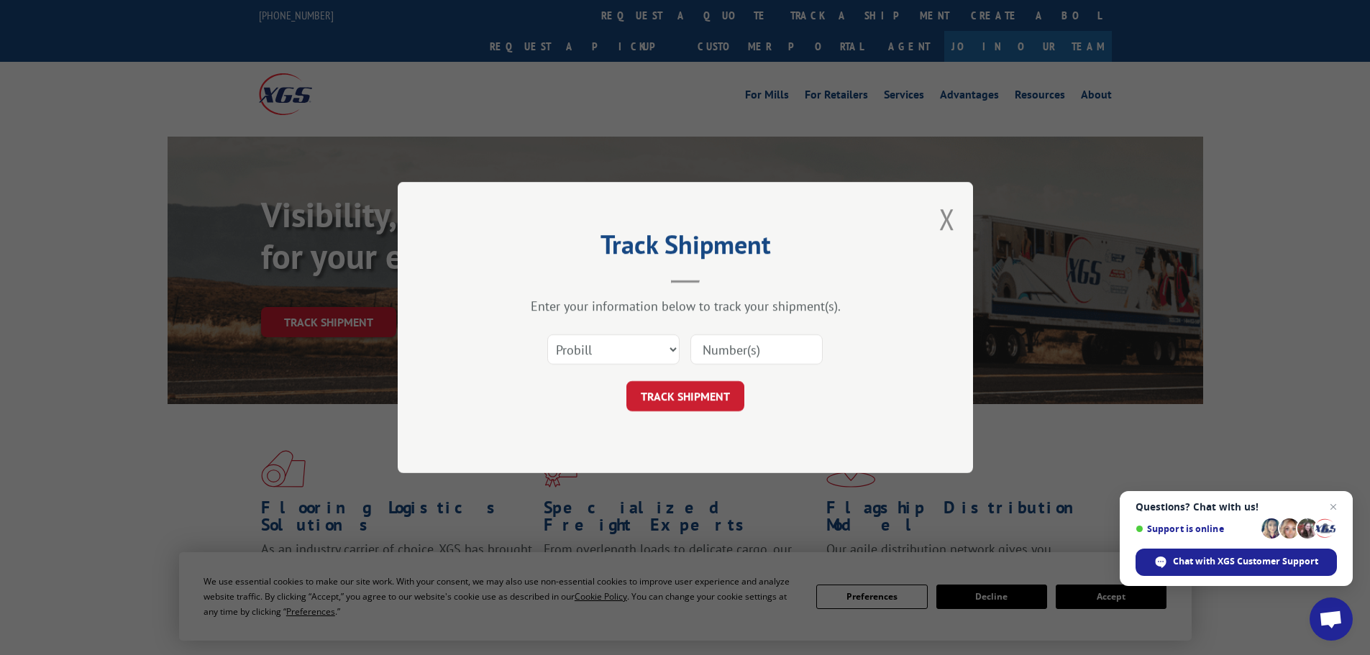
click at [727, 349] on input at bounding box center [756, 349] width 132 height 30
click at [701, 349] on input at bounding box center [756, 349] width 132 height 30
paste input "457272613755"
type input "457272613755"
click at [680, 393] on button "TRACK SHIPMENT" at bounding box center [685, 396] width 118 height 30
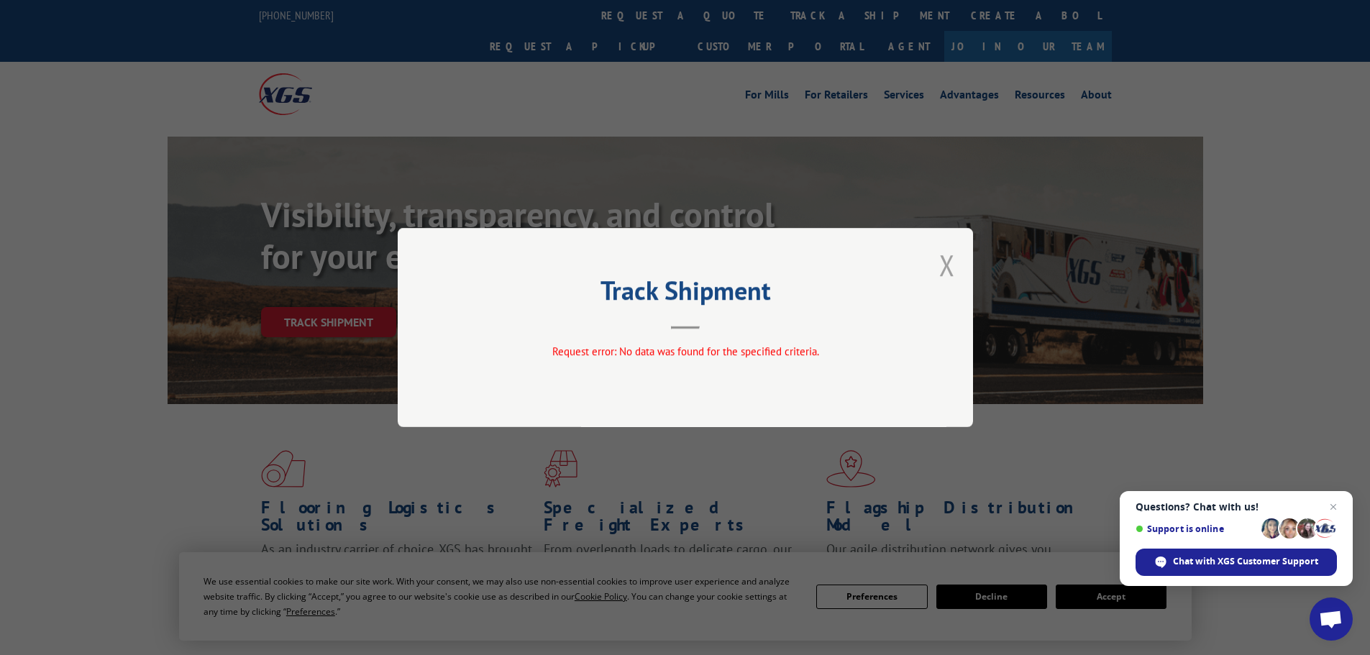
drag, startPoint x: 945, startPoint y: 257, endPoint x: 926, endPoint y: 250, distance: 20.0
click at [945, 256] on button "Close modal" at bounding box center [947, 265] width 16 height 38
